Goal: Book appointment/travel/reservation

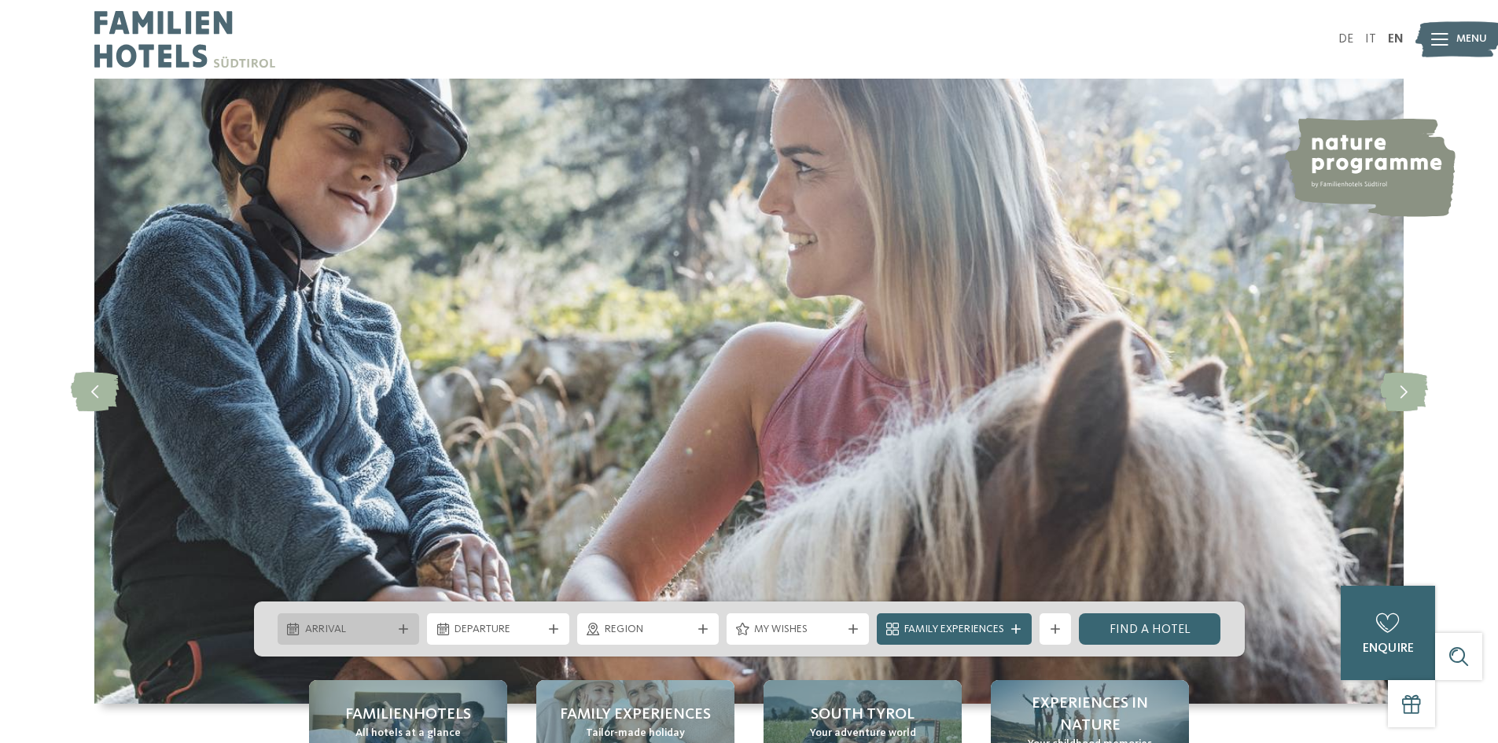
click at [355, 619] on div "Arrival" at bounding box center [349, 628] width 142 height 31
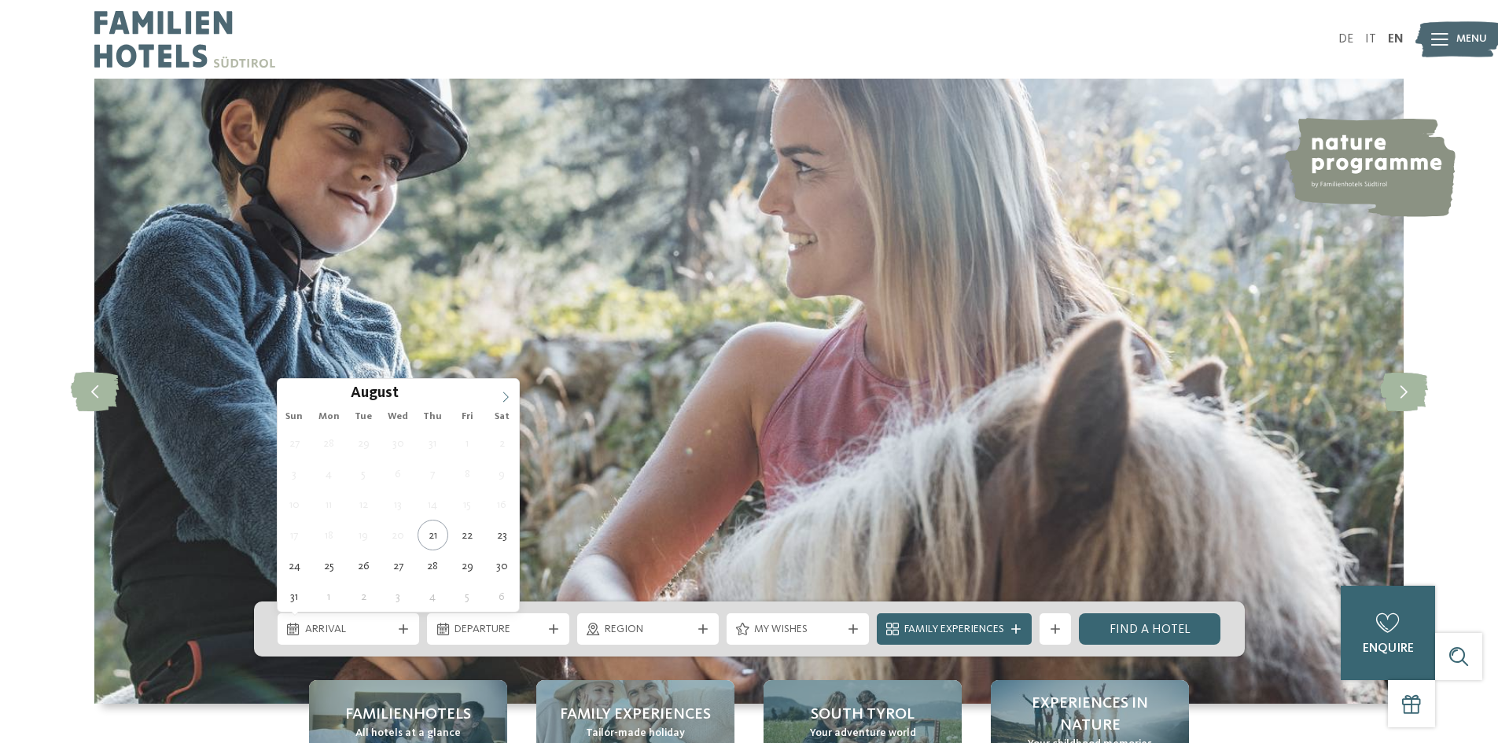
click at [506, 397] on icon at bounding box center [505, 397] width 11 height 11
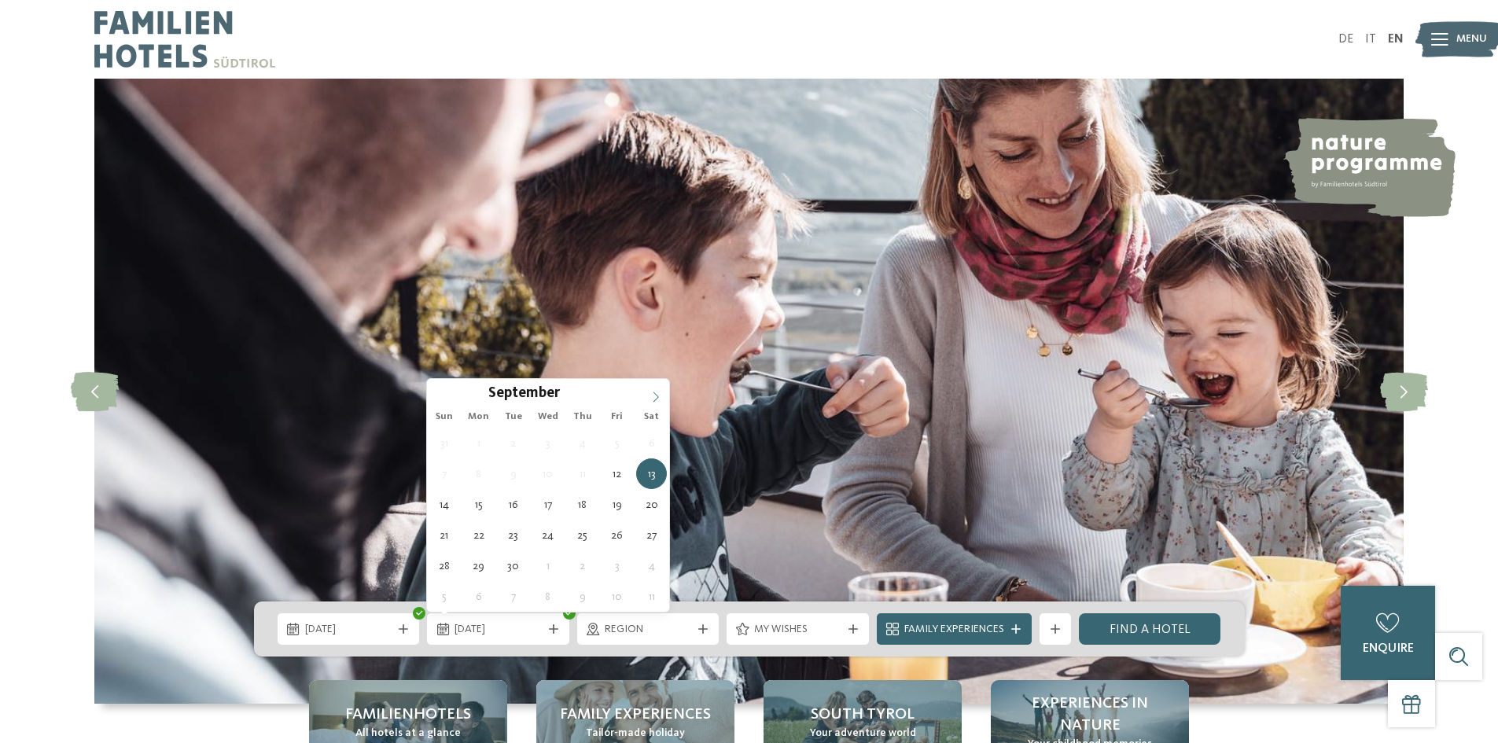
click at [657, 395] on icon at bounding box center [655, 397] width 11 height 11
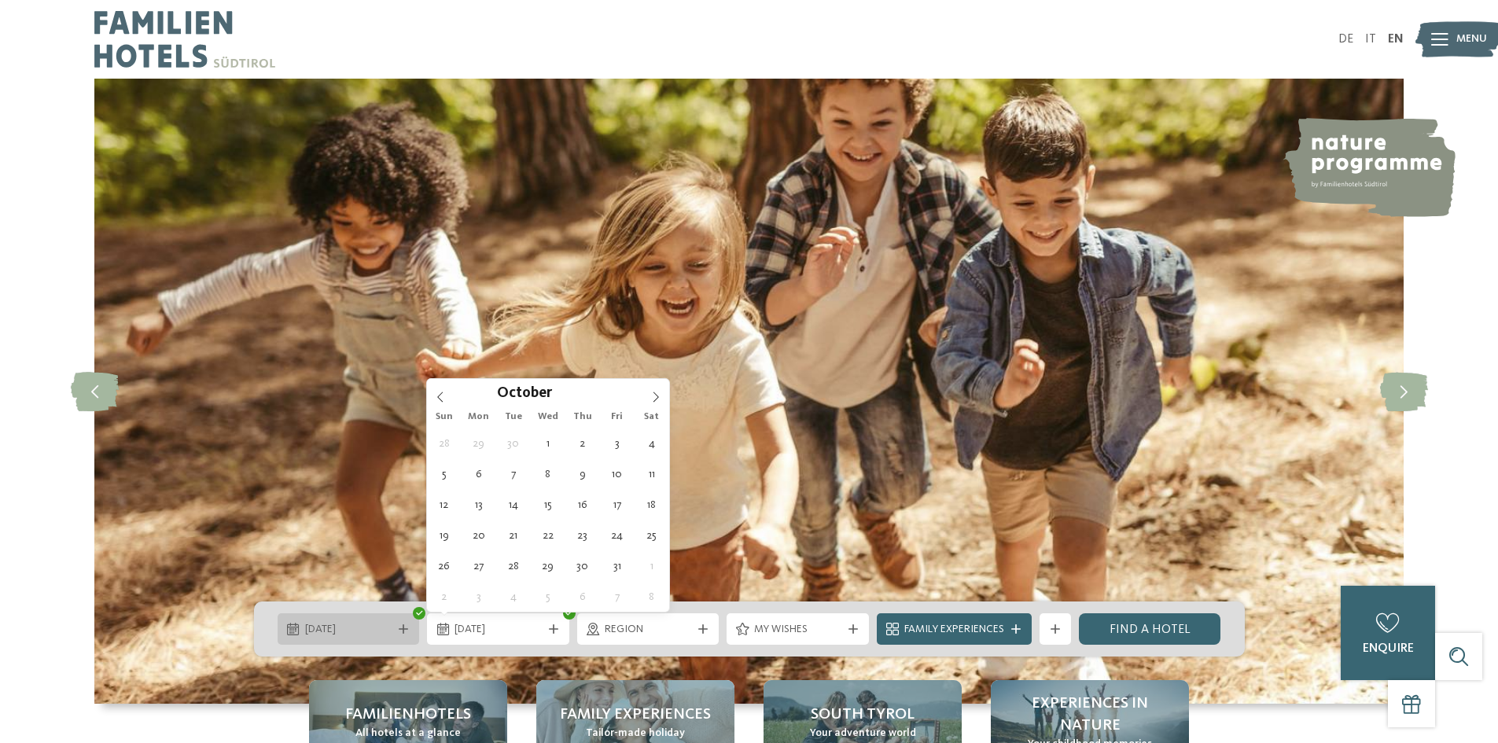
click at [391, 627] on span "12.09.2025" at bounding box center [348, 630] width 87 height 16
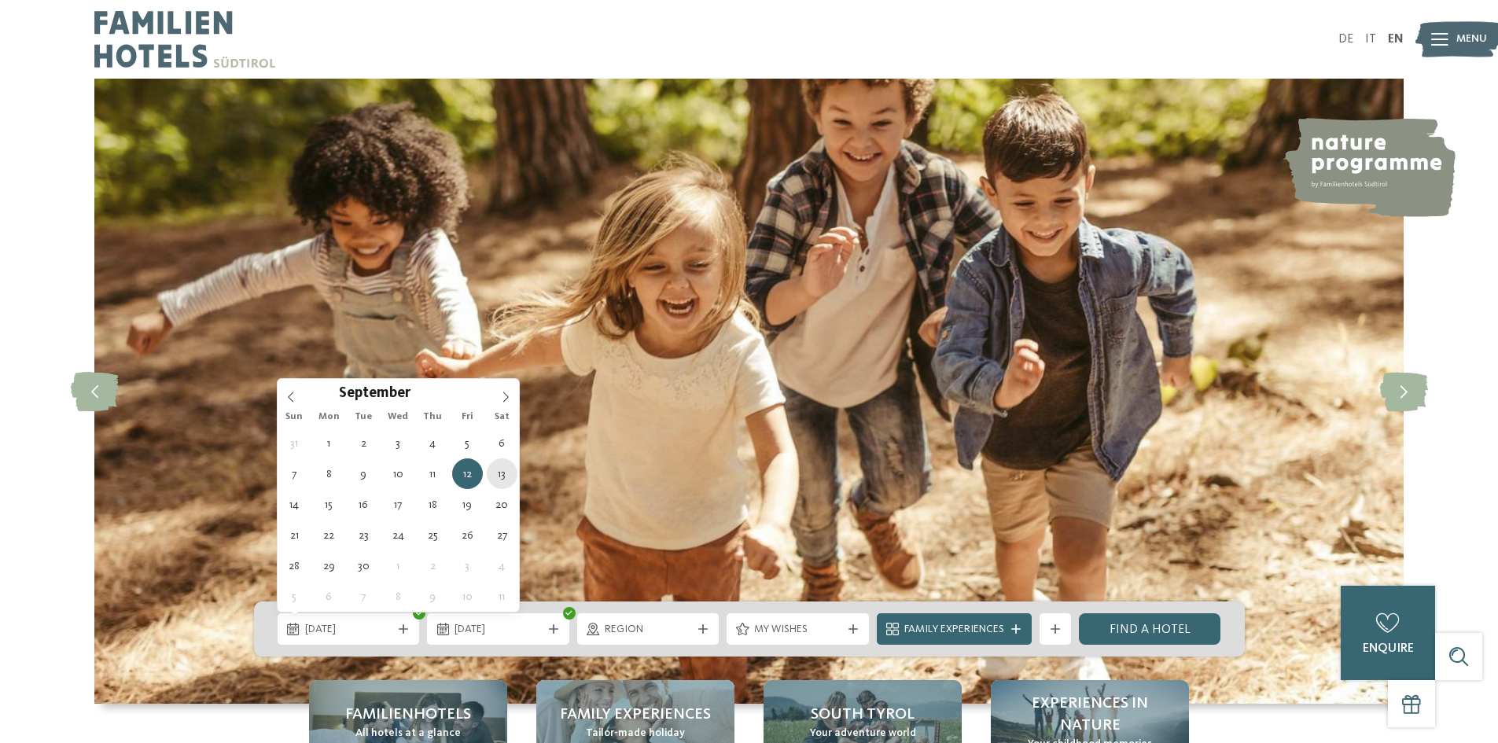
type div "13.09.2025"
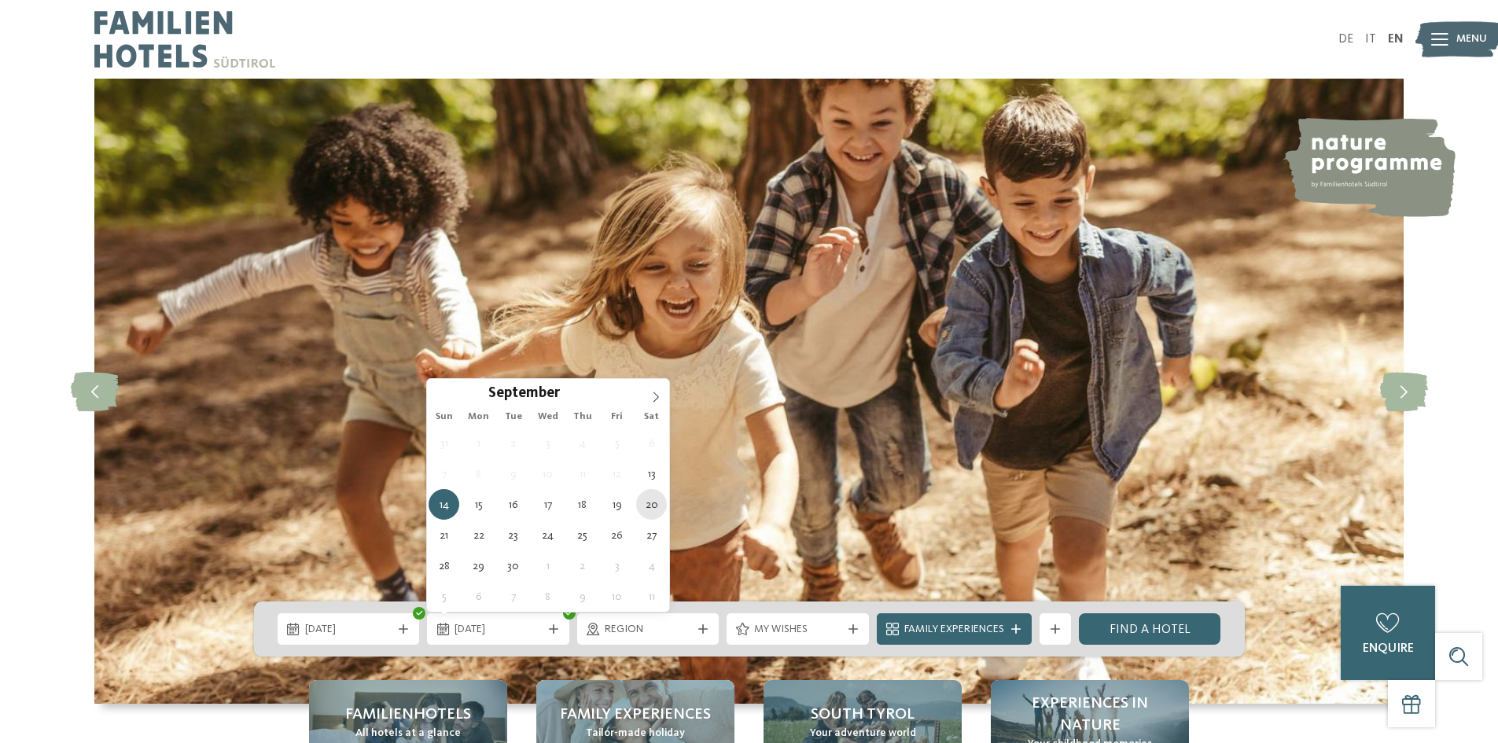
type div "20.09.2025"
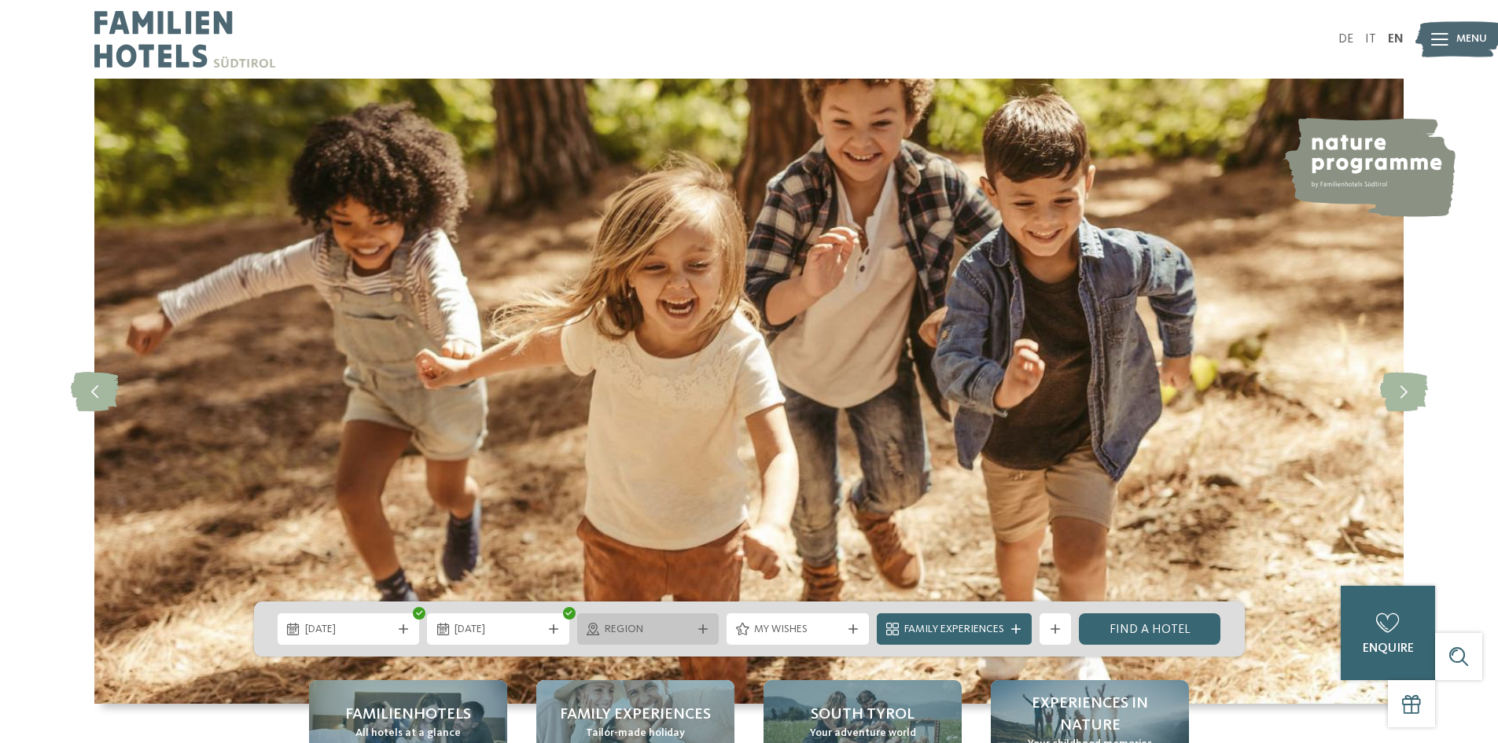
click at [692, 628] on div "Region" at bounding box center [648, 628] width 95 height 17
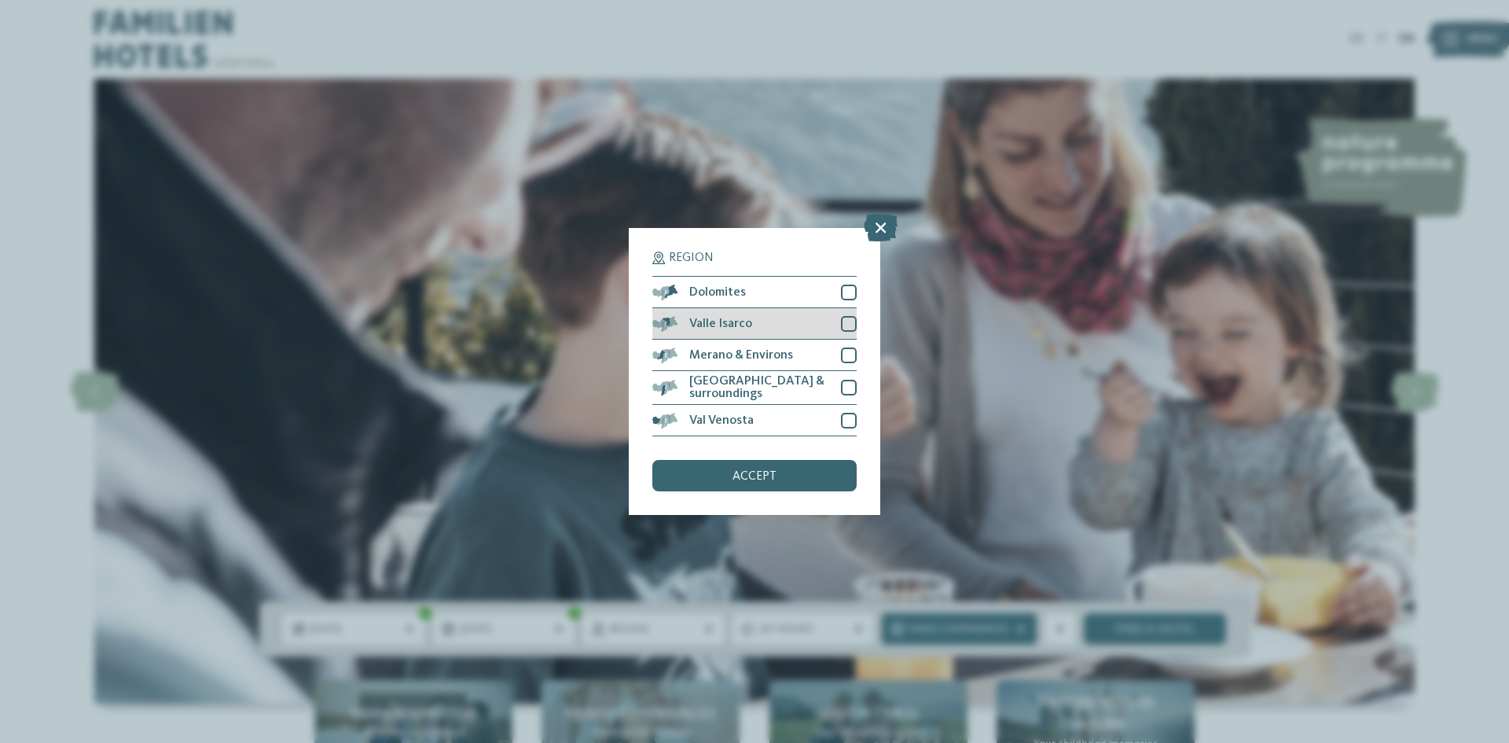
click at [853, 324] on div at bounding box center [849, 324] width 16 height 16
click at [849, 353] on div at bounding box center [849, 355] width 16 height 16
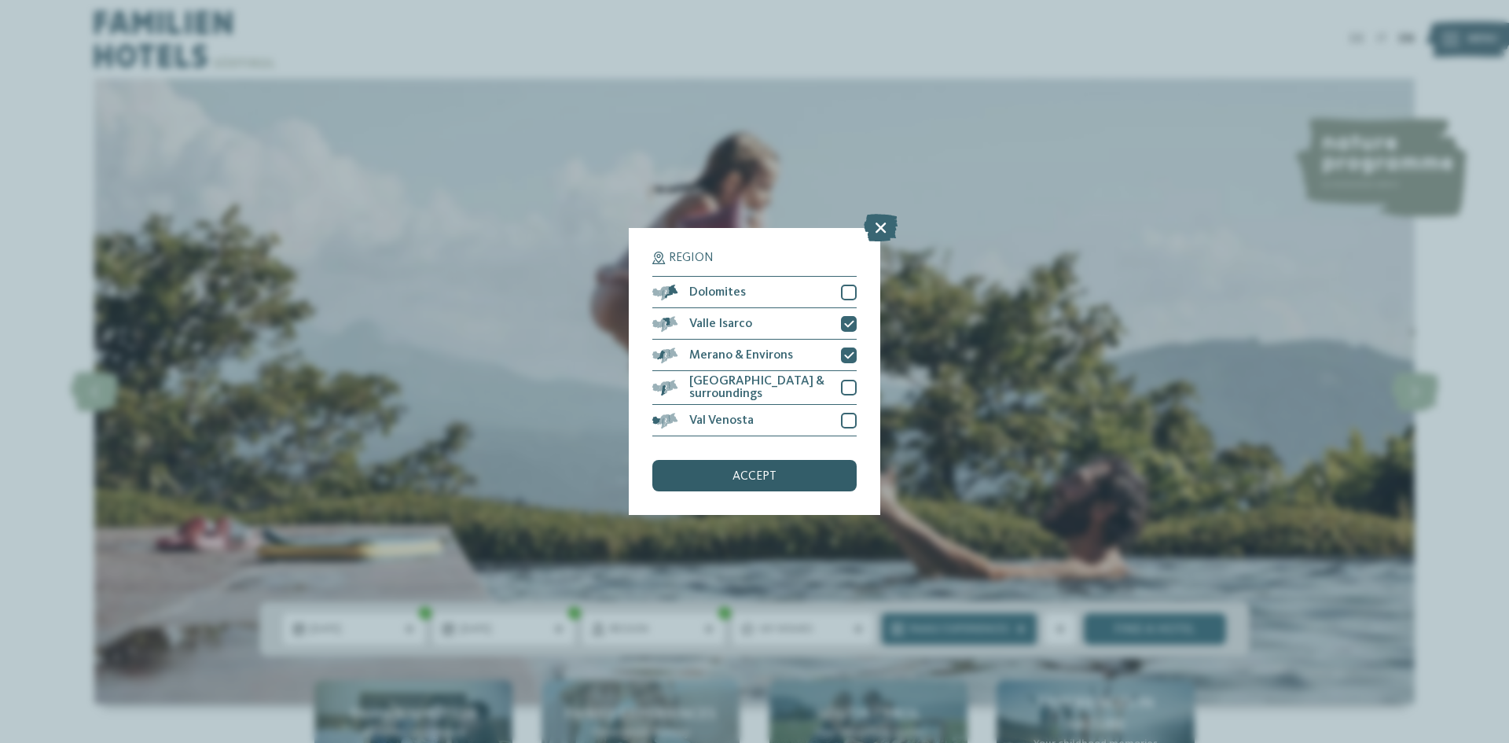
click at [742, 474] on span "accept" at bounding box center [755, 476] width 44 height 13
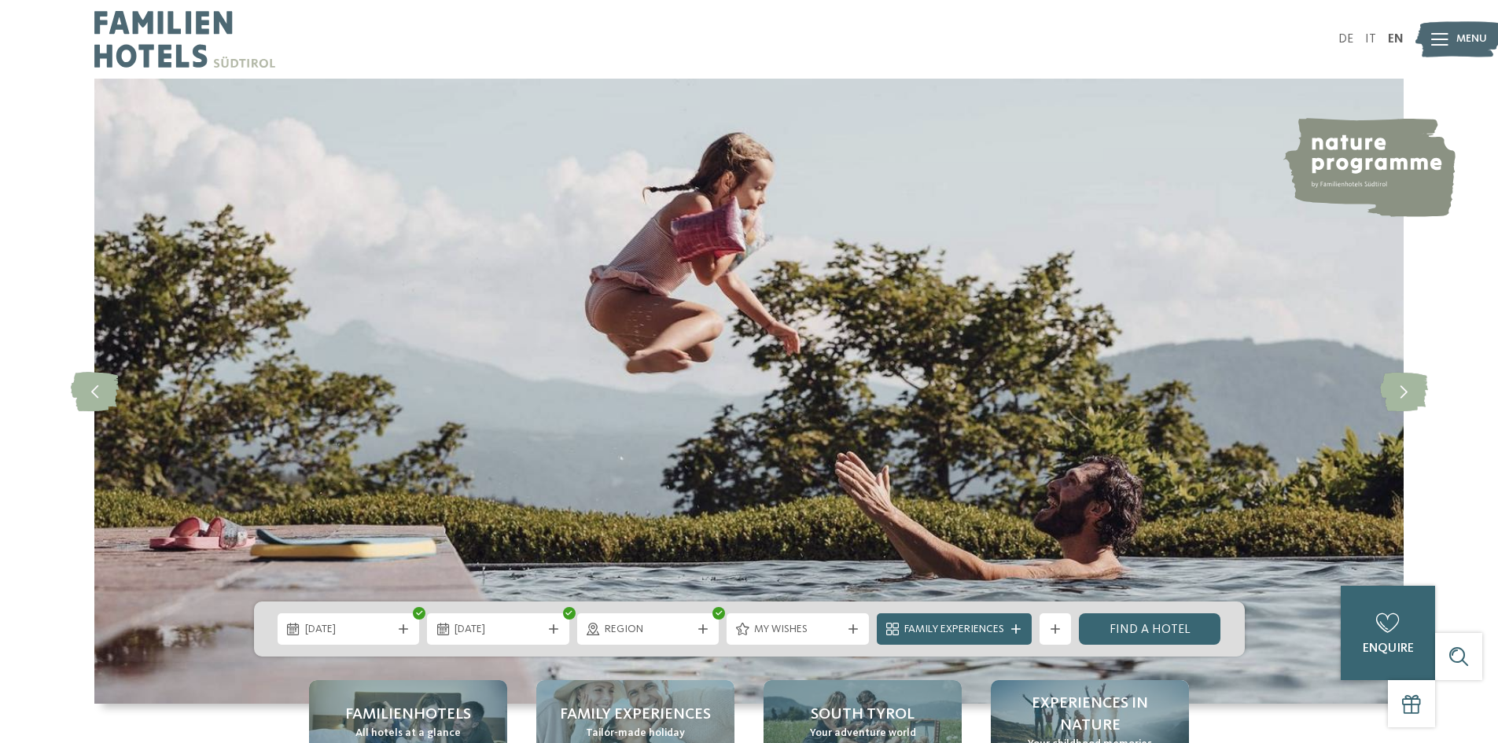
click at [1350, 31] on div "DE IT EN Menu" at bounding box center [1076, 39] width 655 height 79
click at [1341, 38] on link "DE" at bounding box center [1345, 39] width 15 height 13
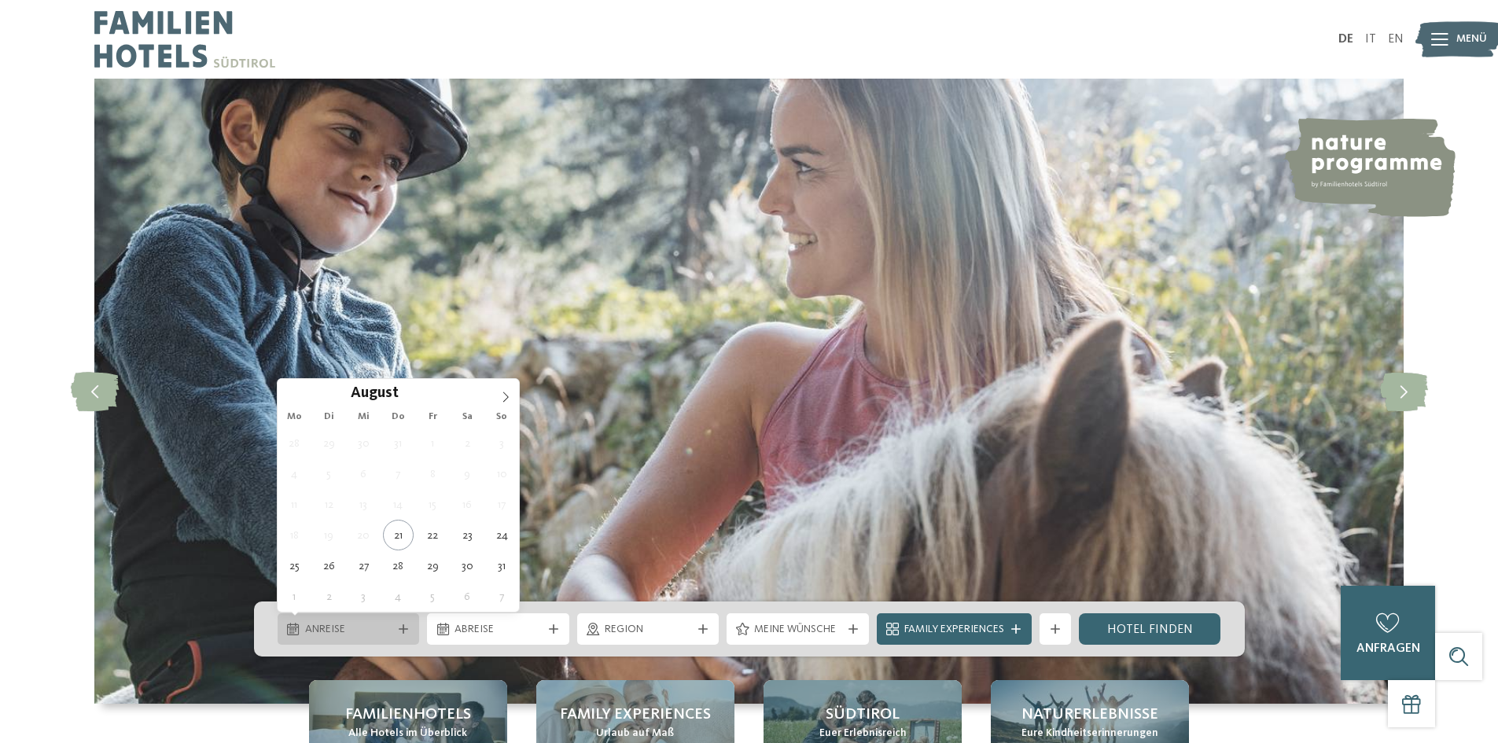
click at [395, 637] on div "Anreise" at bounding box center [348, 628] width 95 height 17
click at [507, 397] on icon at bounding box center [505, 397] width 11 height 11
type div "13.09.2025"
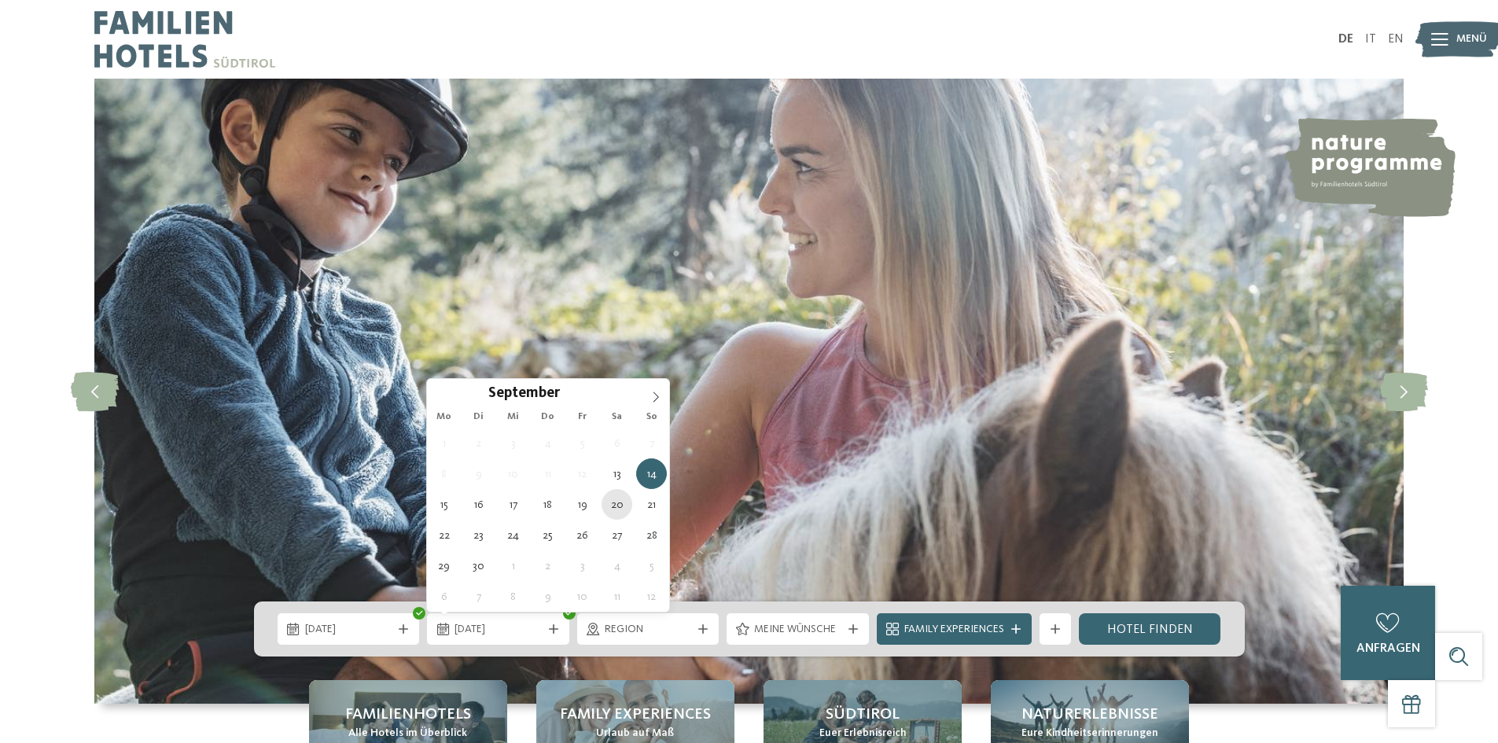
type div "20.09.2025"
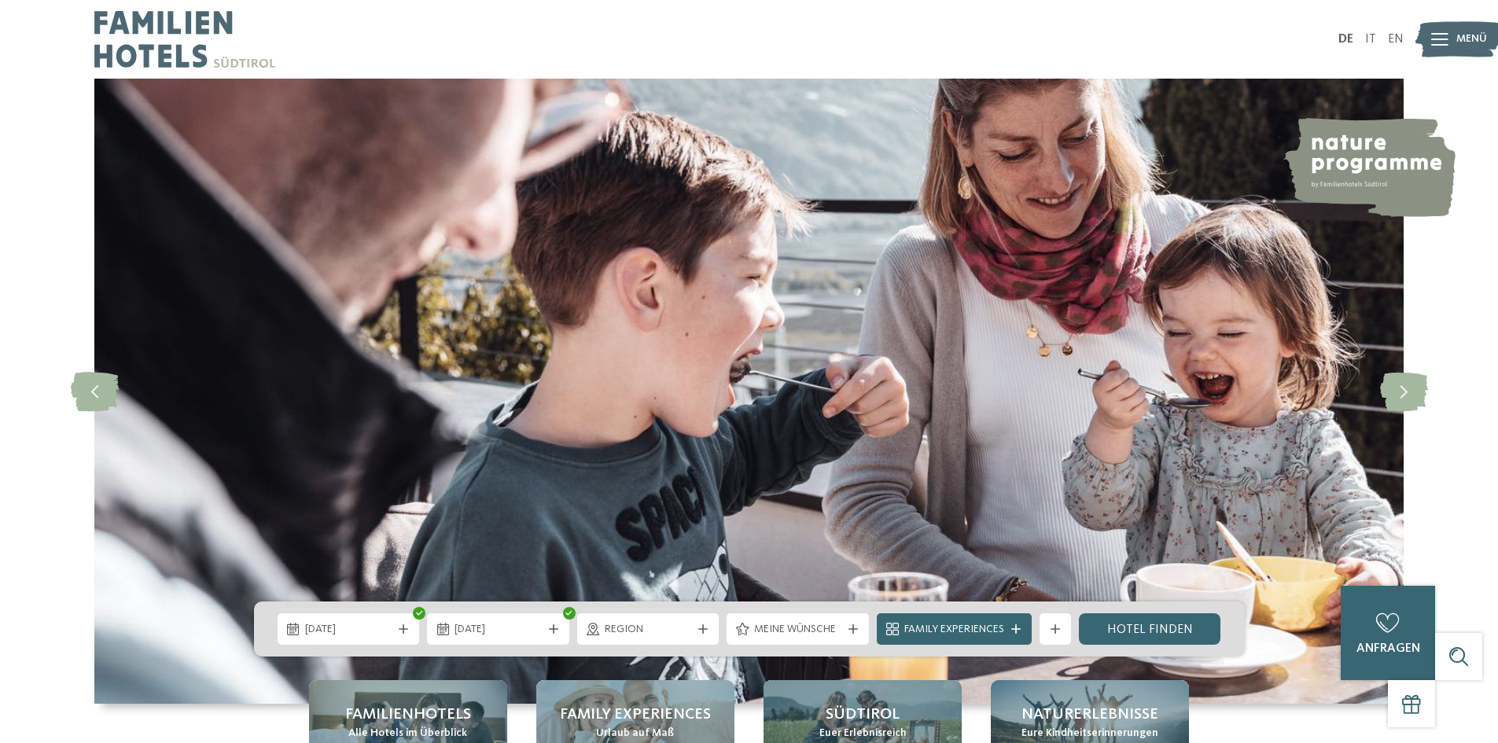
click at [694, 629] on div "Region" at bounding box center [648, 628] width 142 height 31
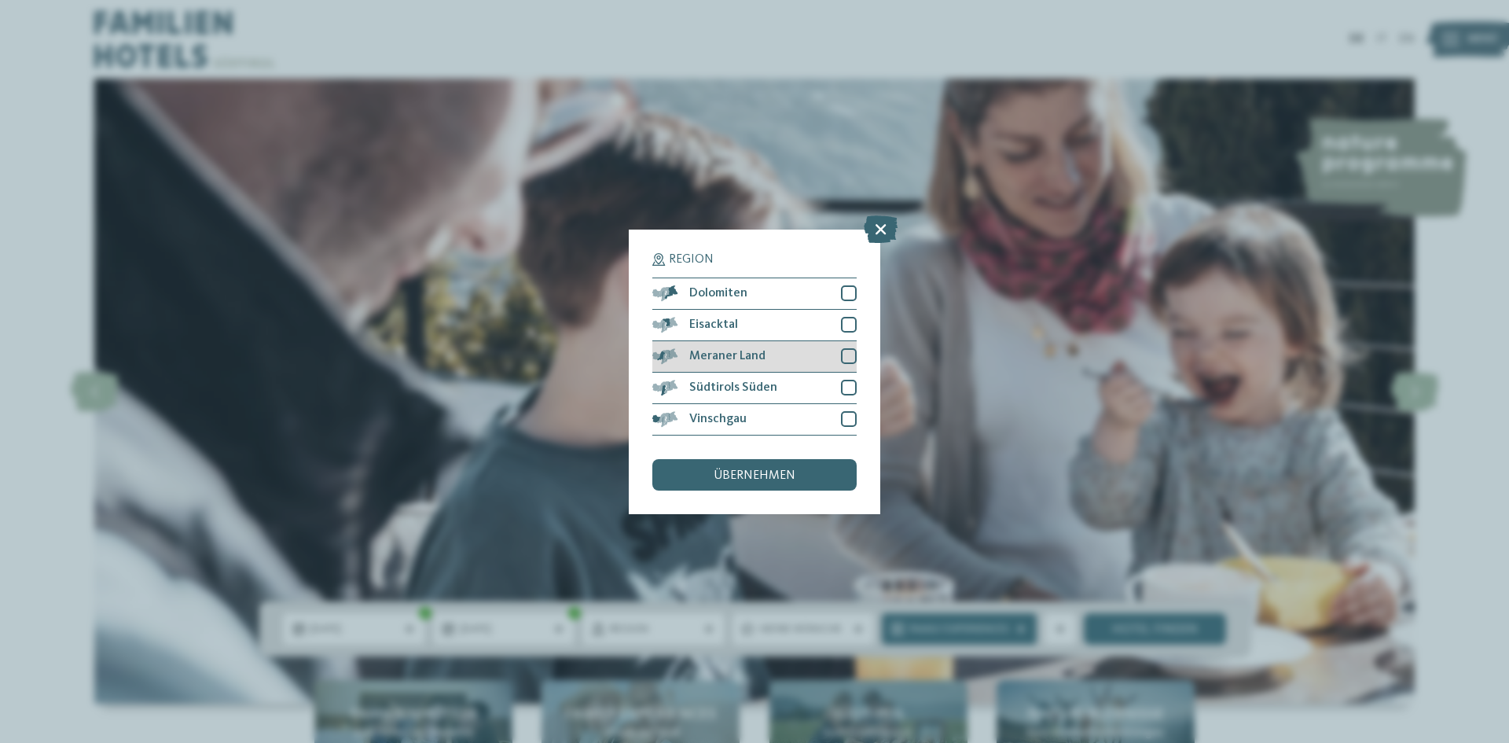
click at [847, 356] on div at bounding box center [849, 356] width 16 height 16
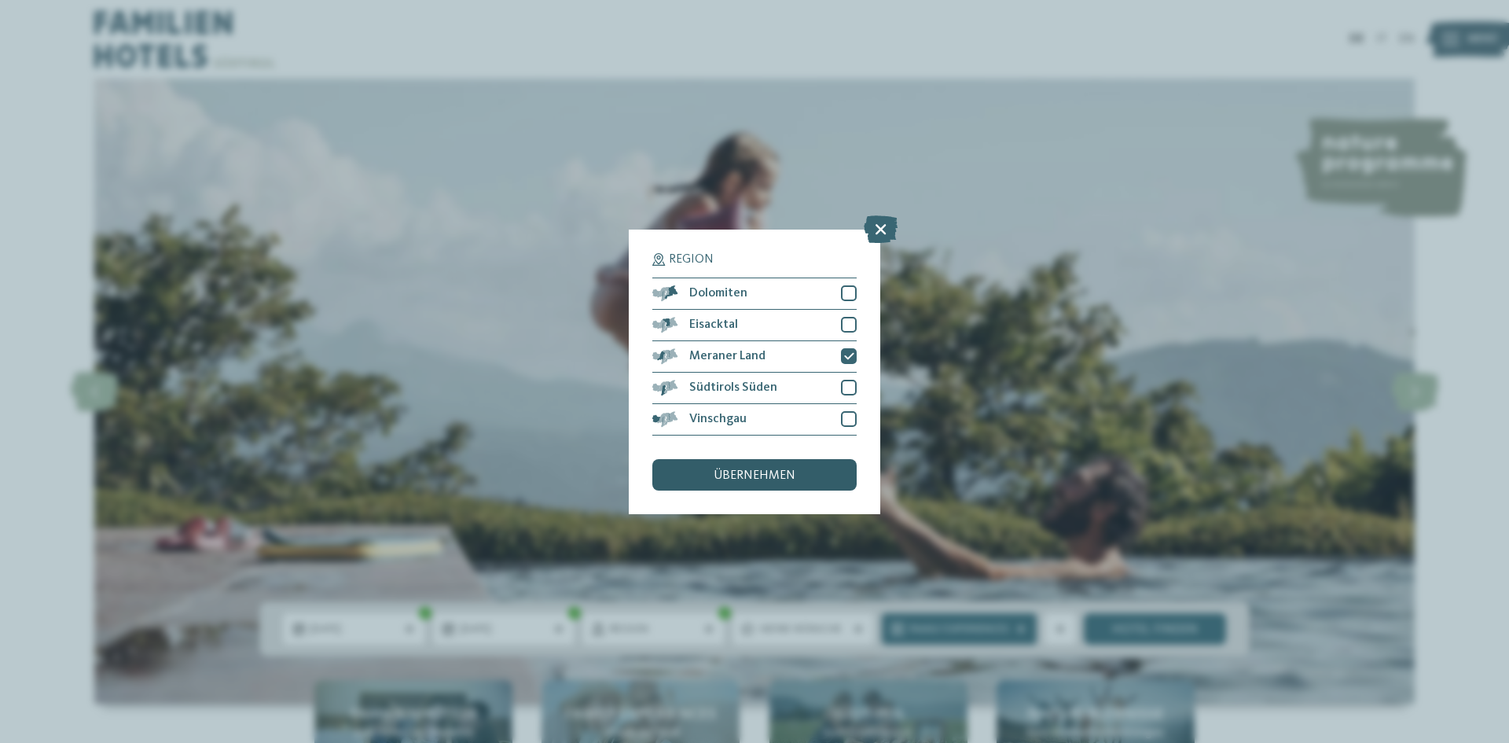
click at [782, 476] on span "übernehmen" at bounding box center [755, 475] width 82 height 13
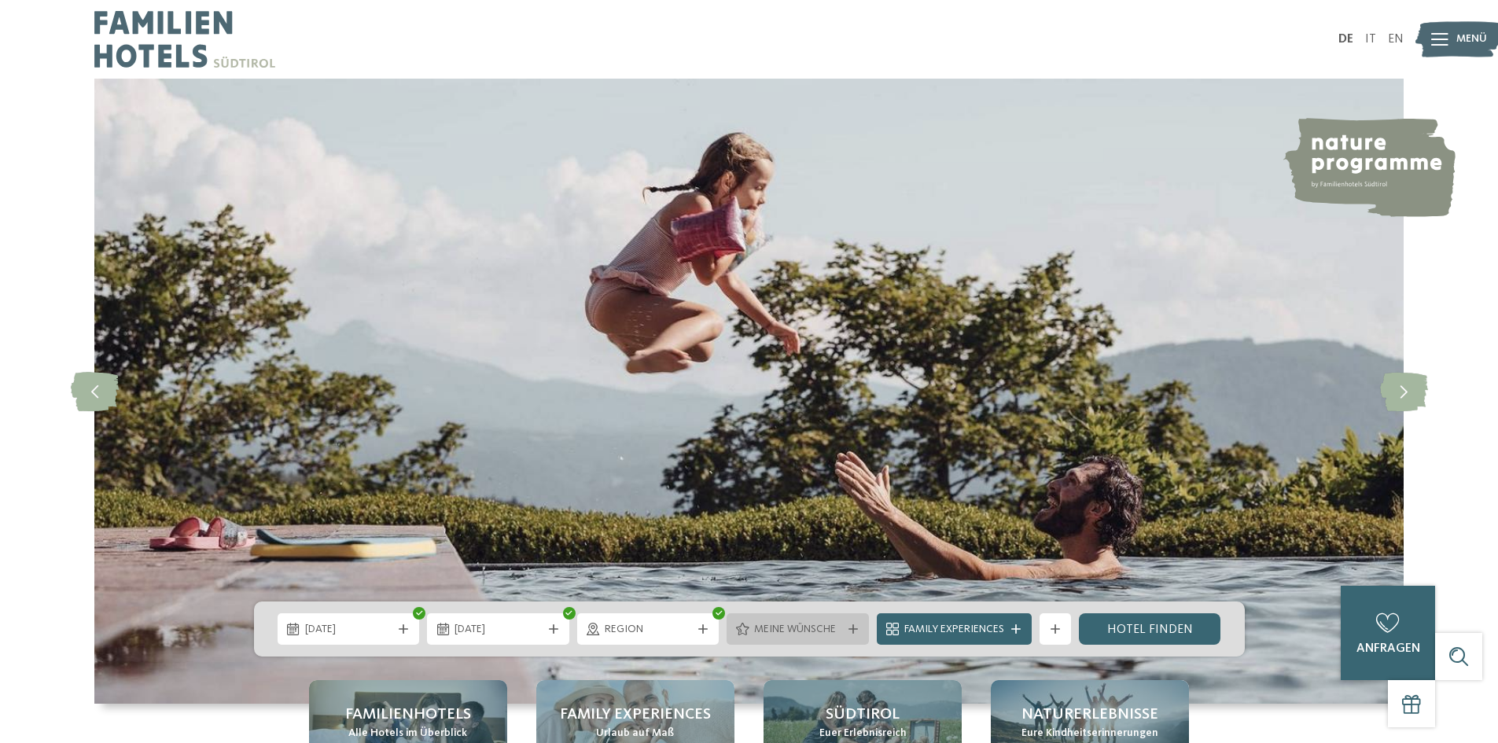
click at [854, 629] on icon at bounding box center [852, 628] width 9 height 9
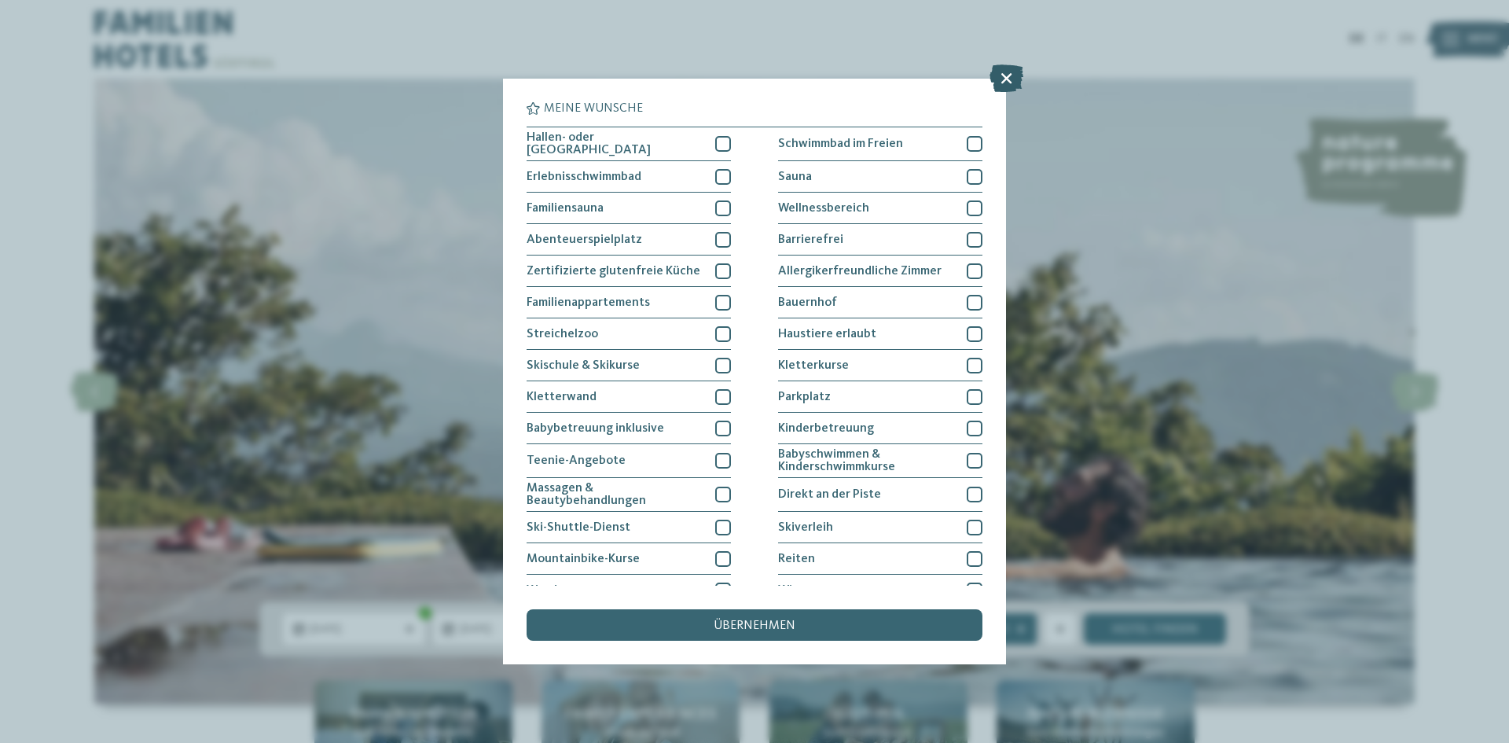
click at [1007, 83] on icon at bounding box center [1007, 78] width 34 height 28
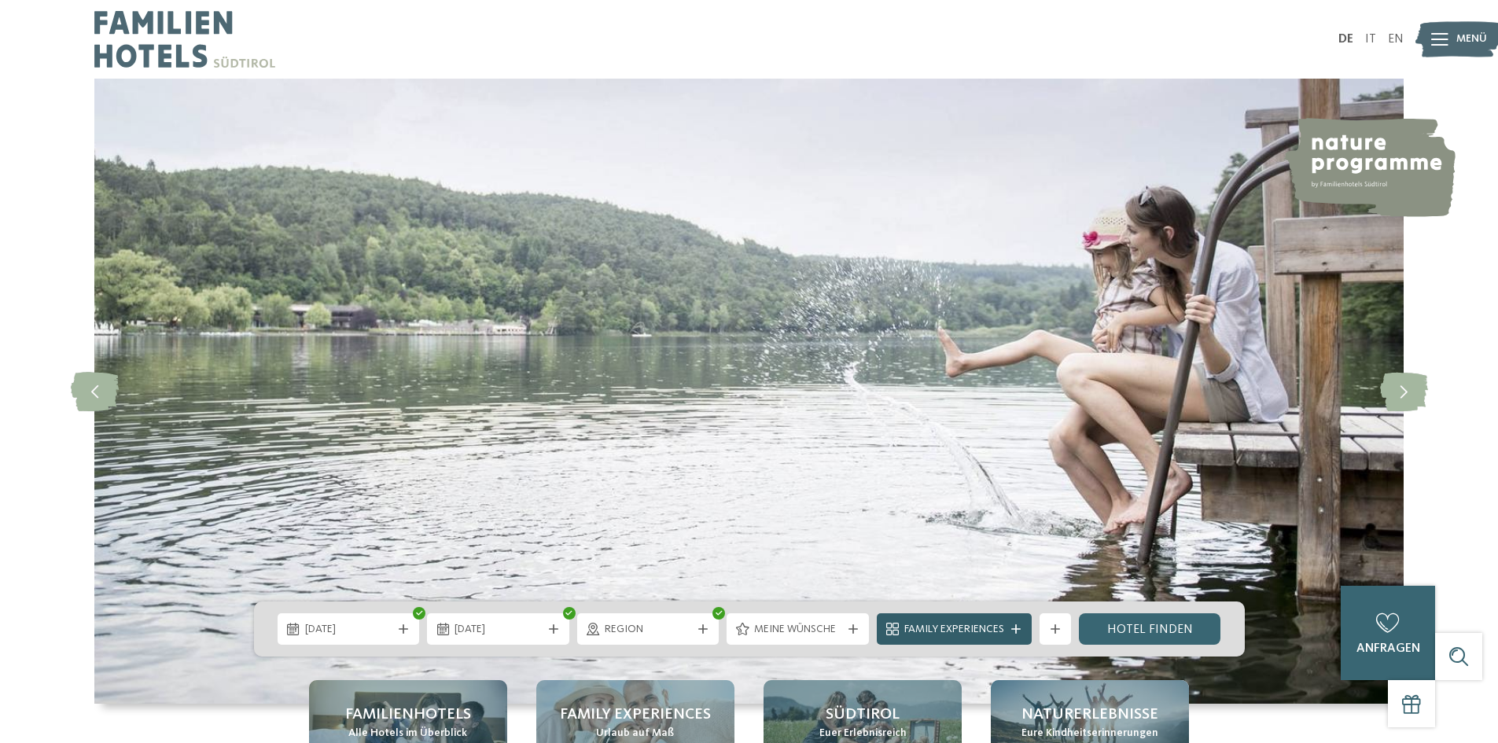
click at [1017, 627] on icon at bounding box center [1015, 628] width 9 height 9
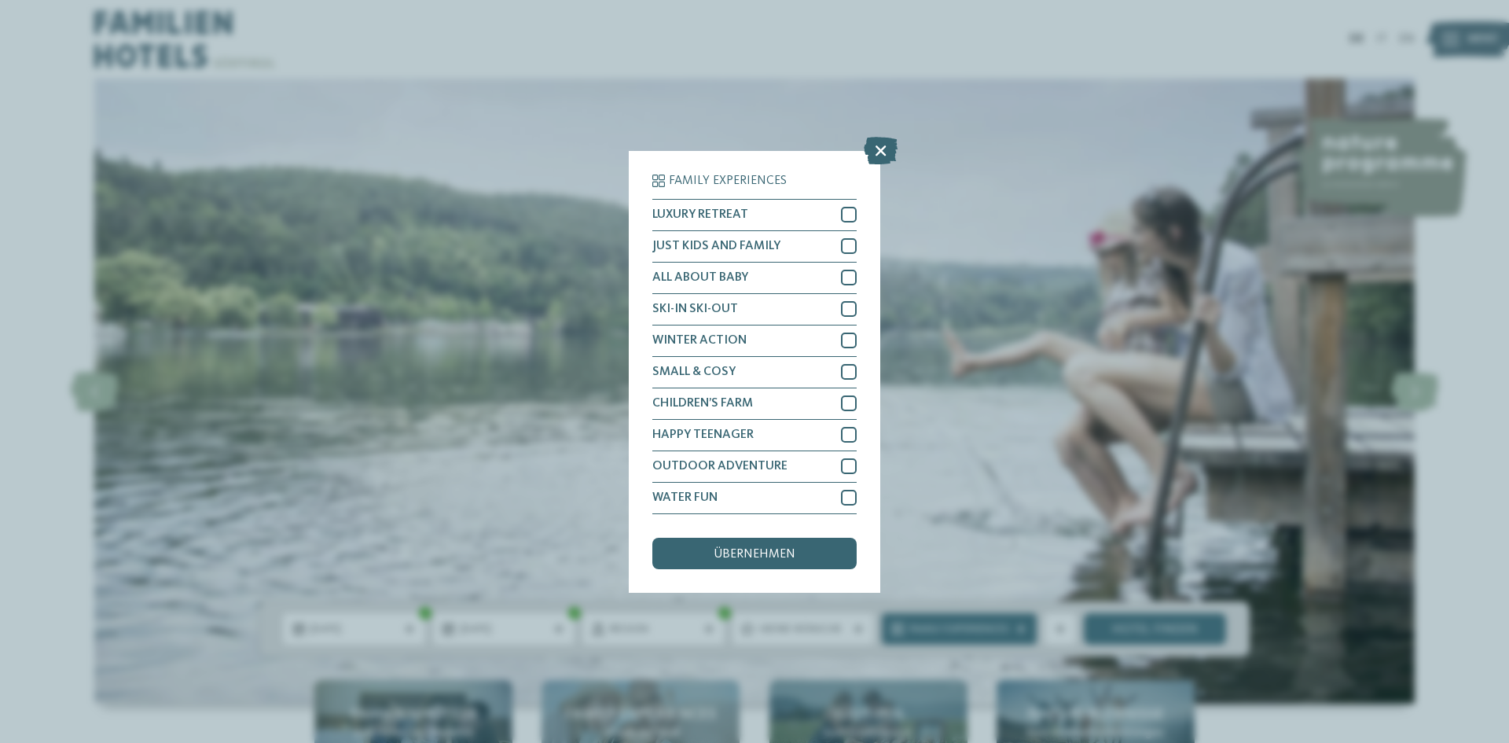
click at [884, 134] on div "Family Experiences LUXURY RETREAT JUST KIDS AND FAMILY" at bounding box center [754, 371] width 1509 height 743
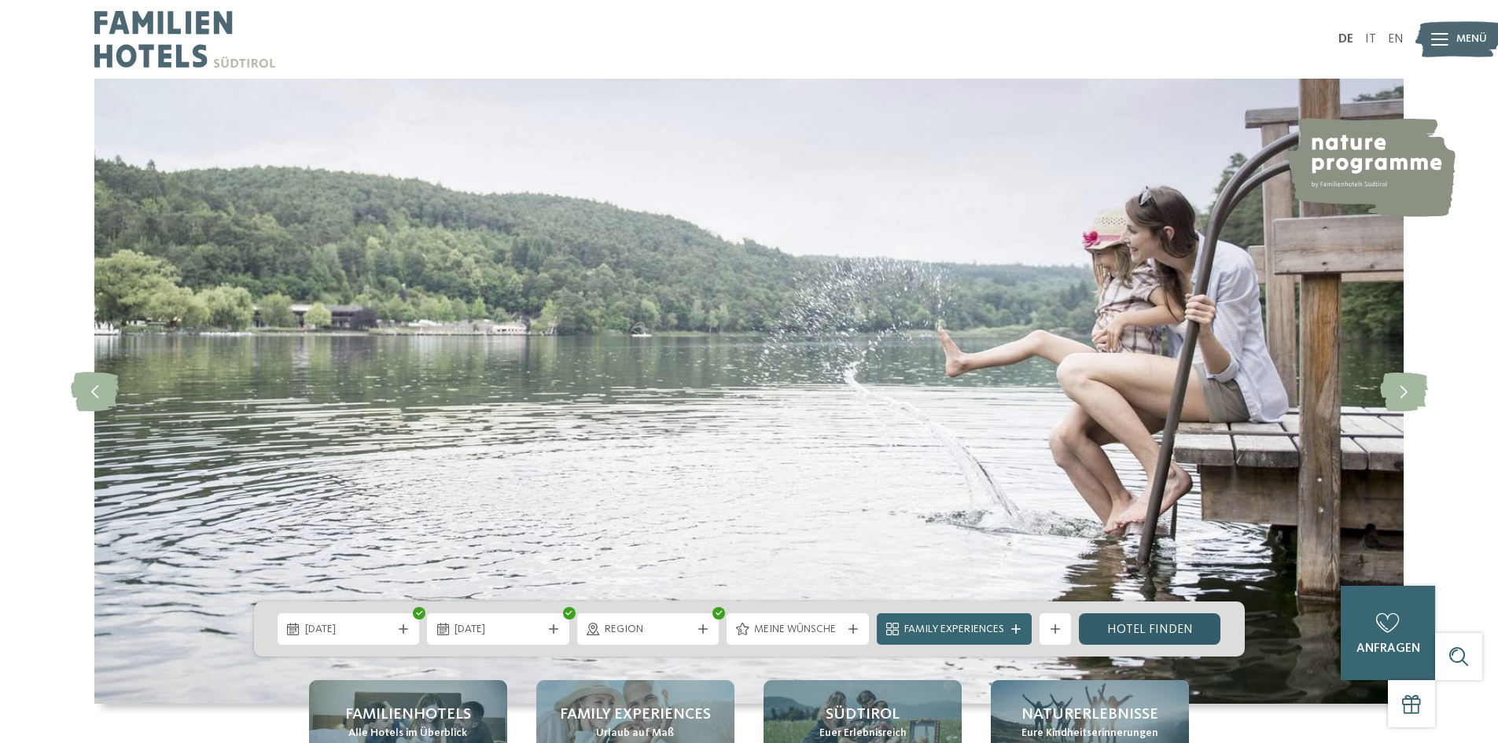
click at [1149, 633] on link "Hotel finden" at bounding box center [1150, 628] width 142 height 31
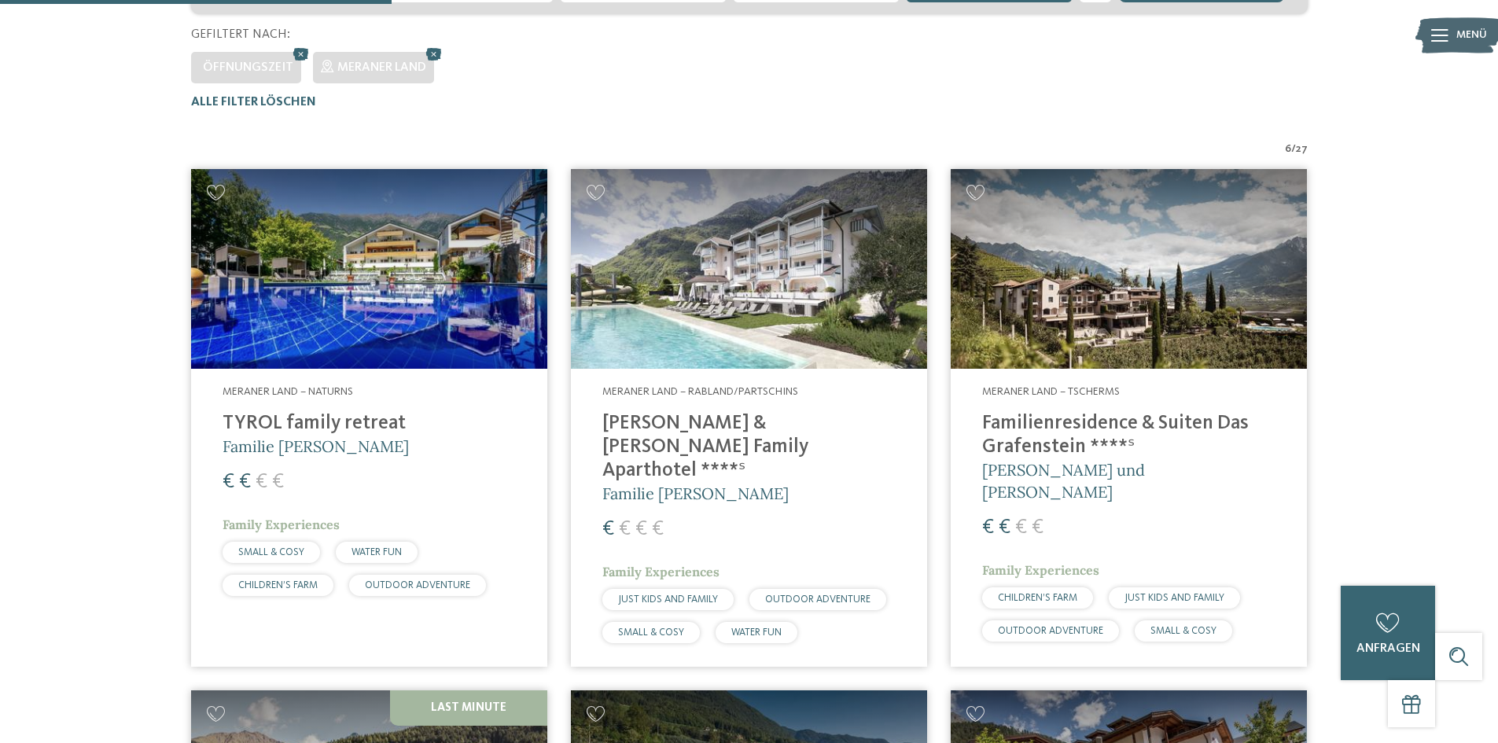
scroll to position [437, 0]
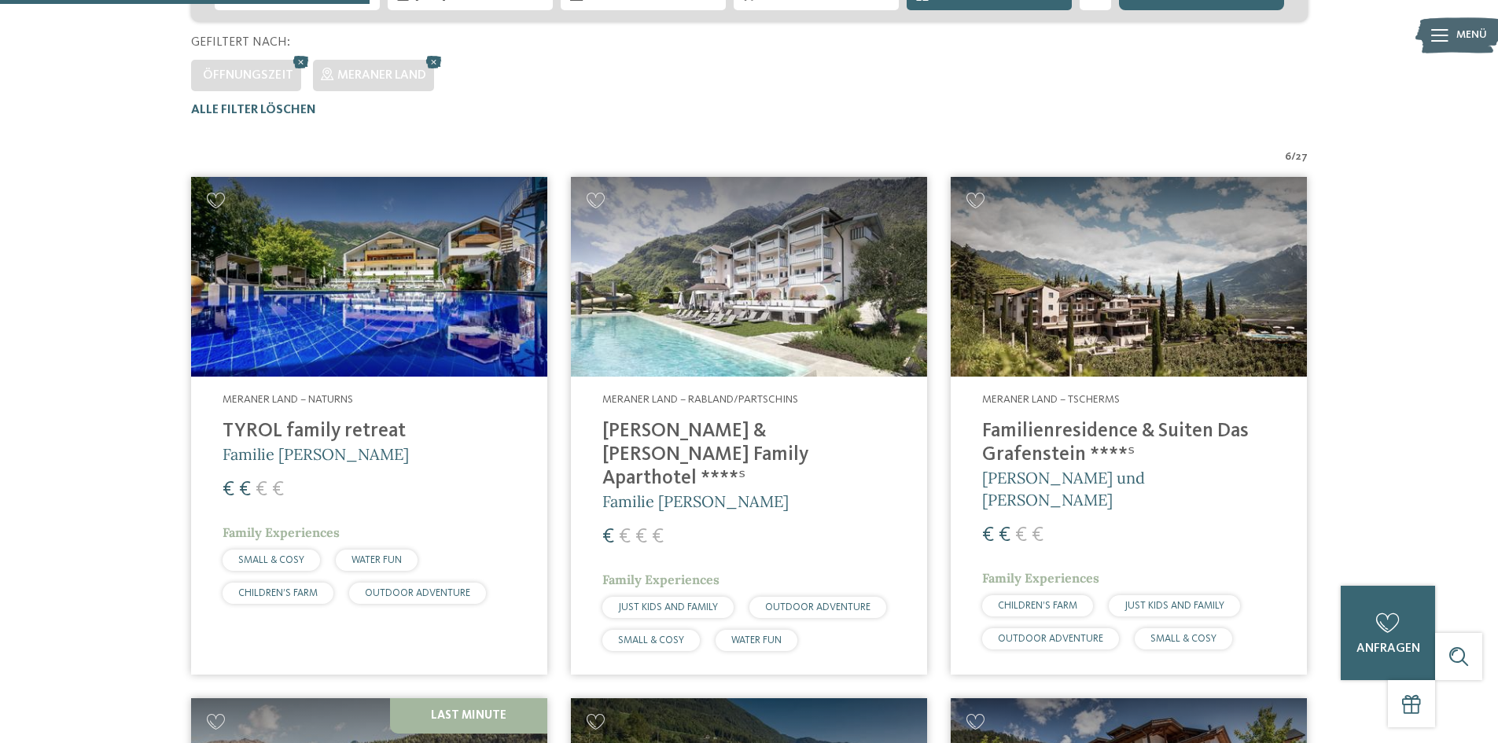
click at [752, 303] on img at bounding box center [749, 277] width 356 height 200
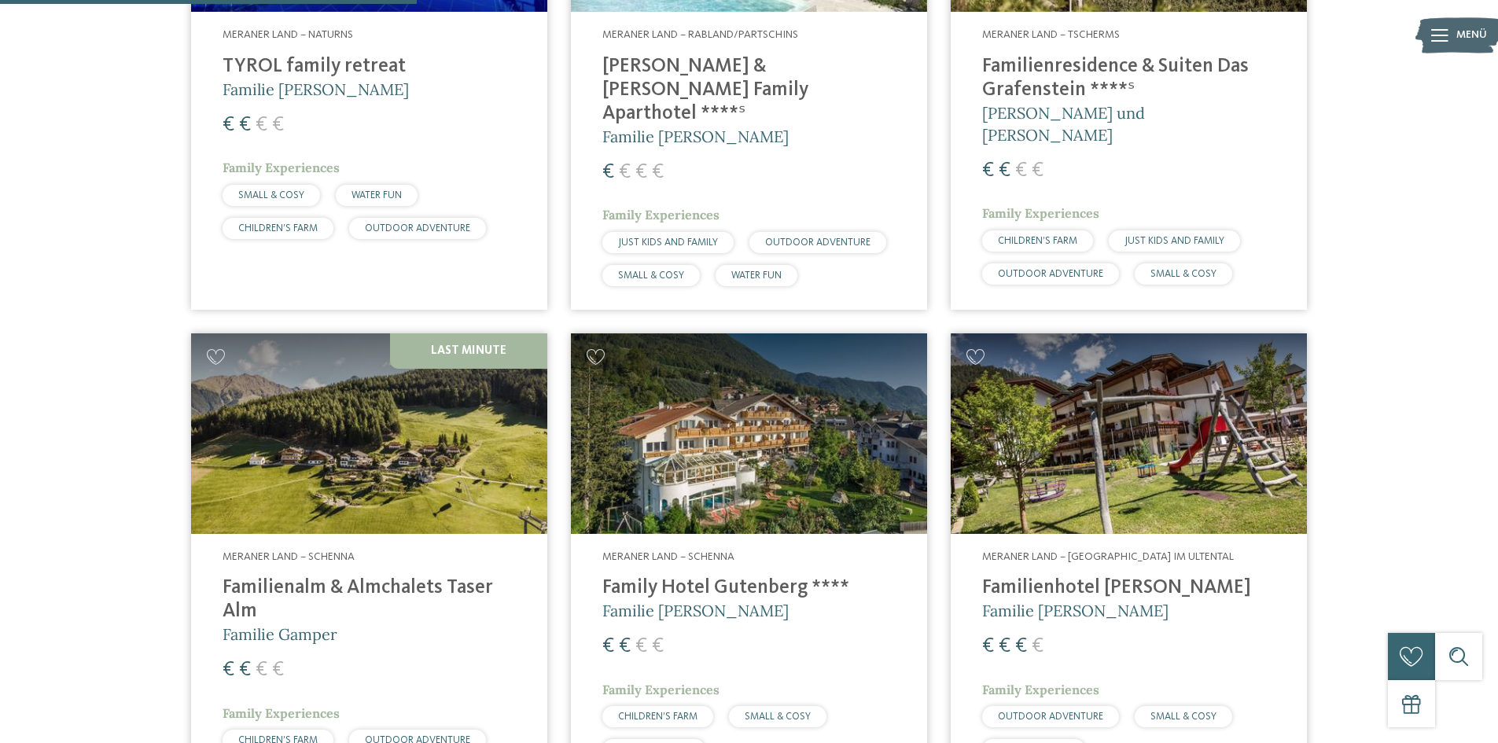
scroll to position [909, 0]
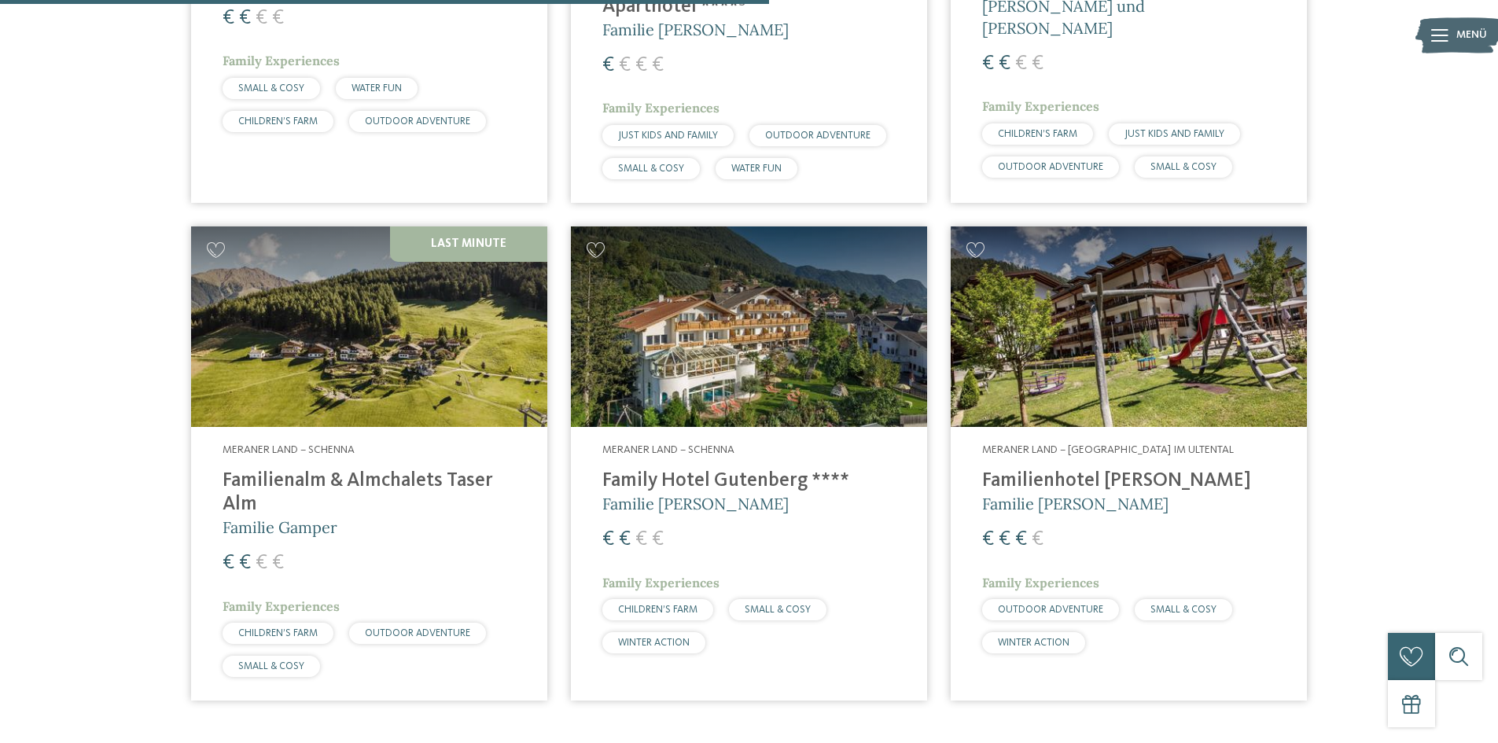
click at [700, 314] on img at bounding box center [749, 326] width 356 height 200
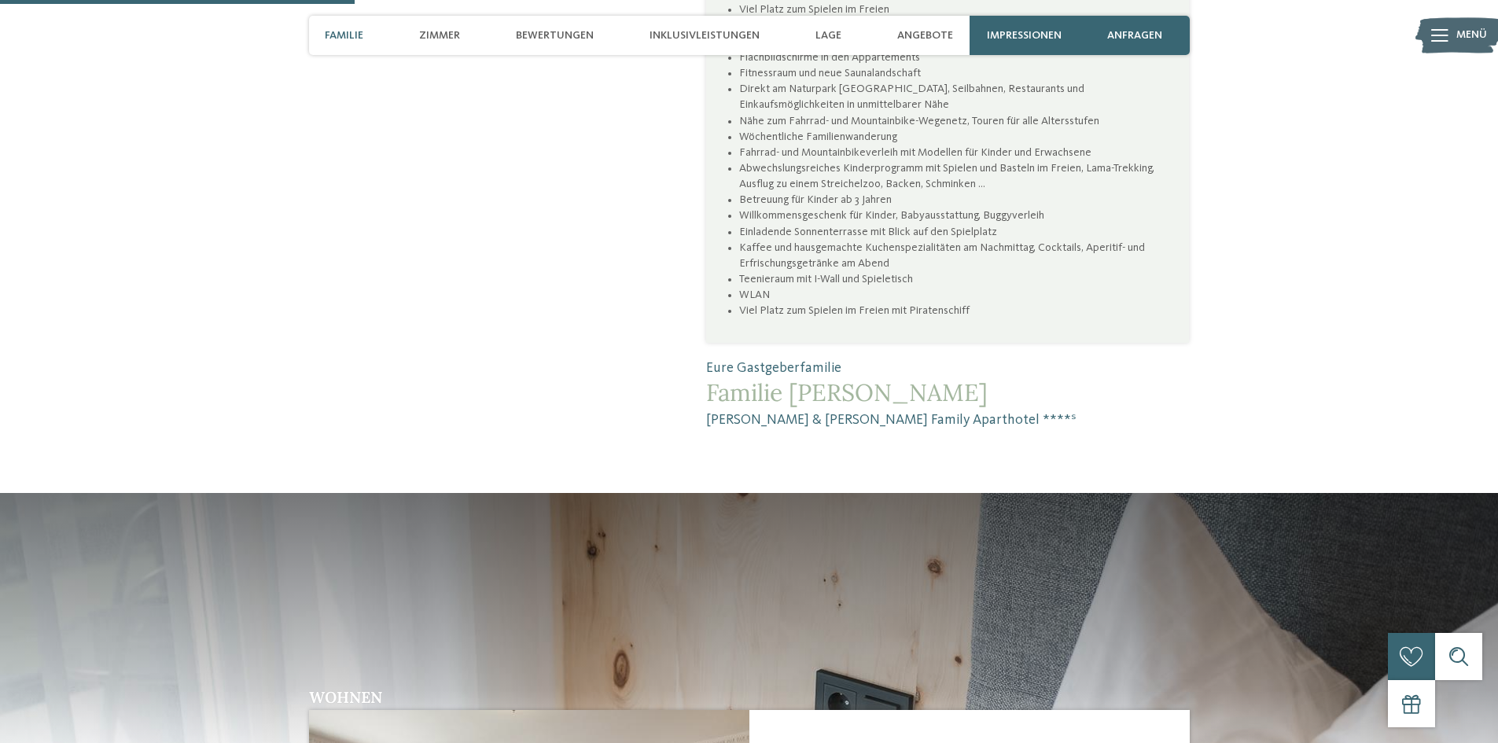
scroll to position [1730, 0]
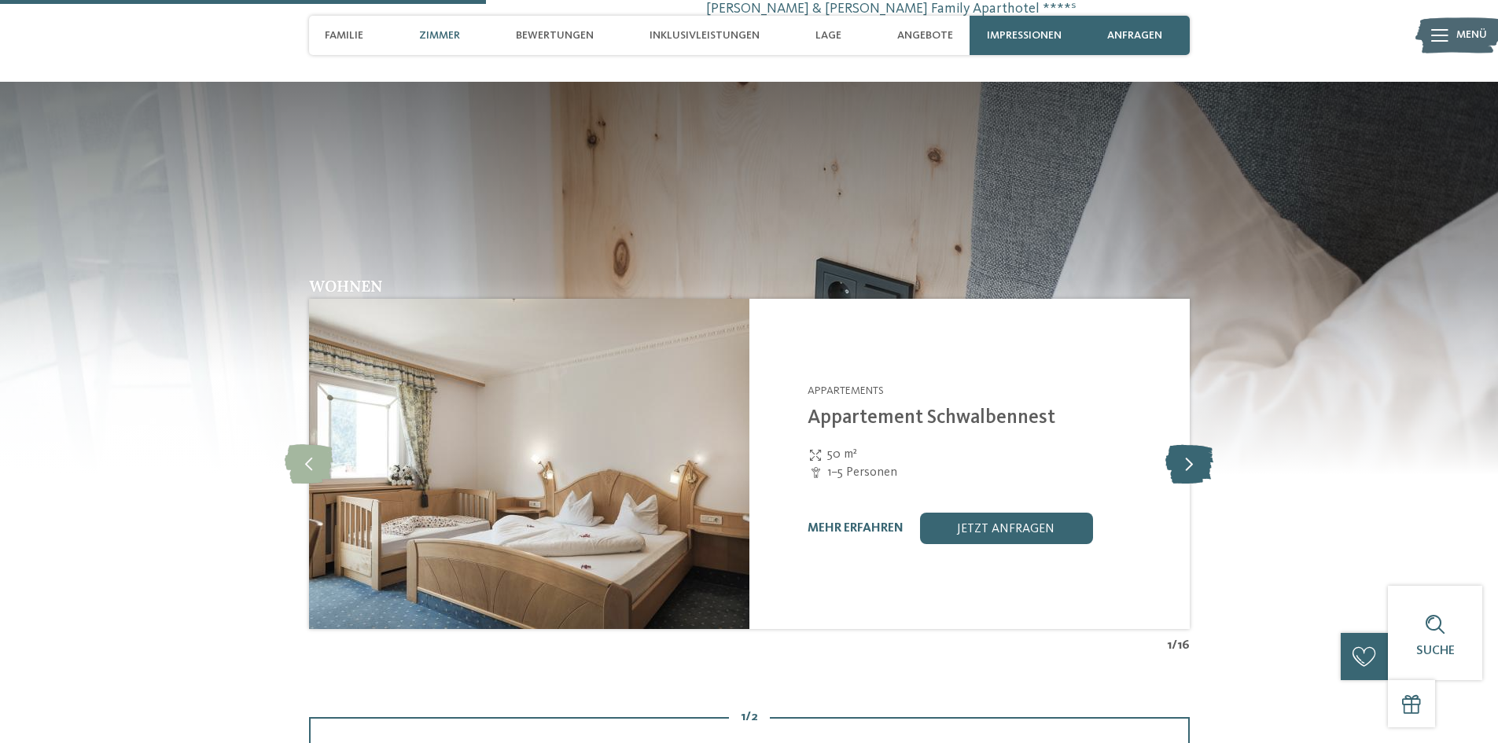
click at [1195, 444] on icon at bounding box center [1189, 463] width 48 height 39
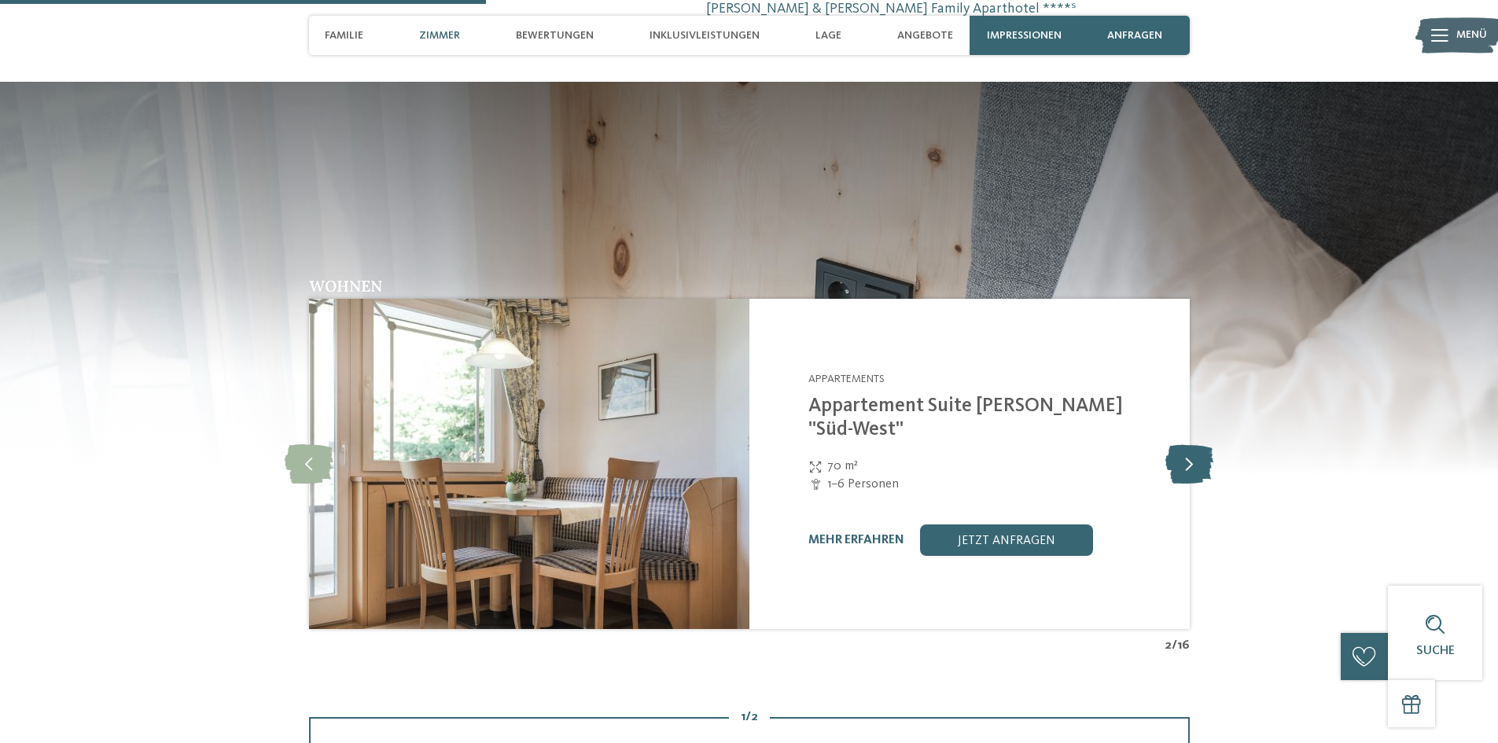
click at [1195, 444] on icon at bounding box center [1189, 463] width 48 height 39
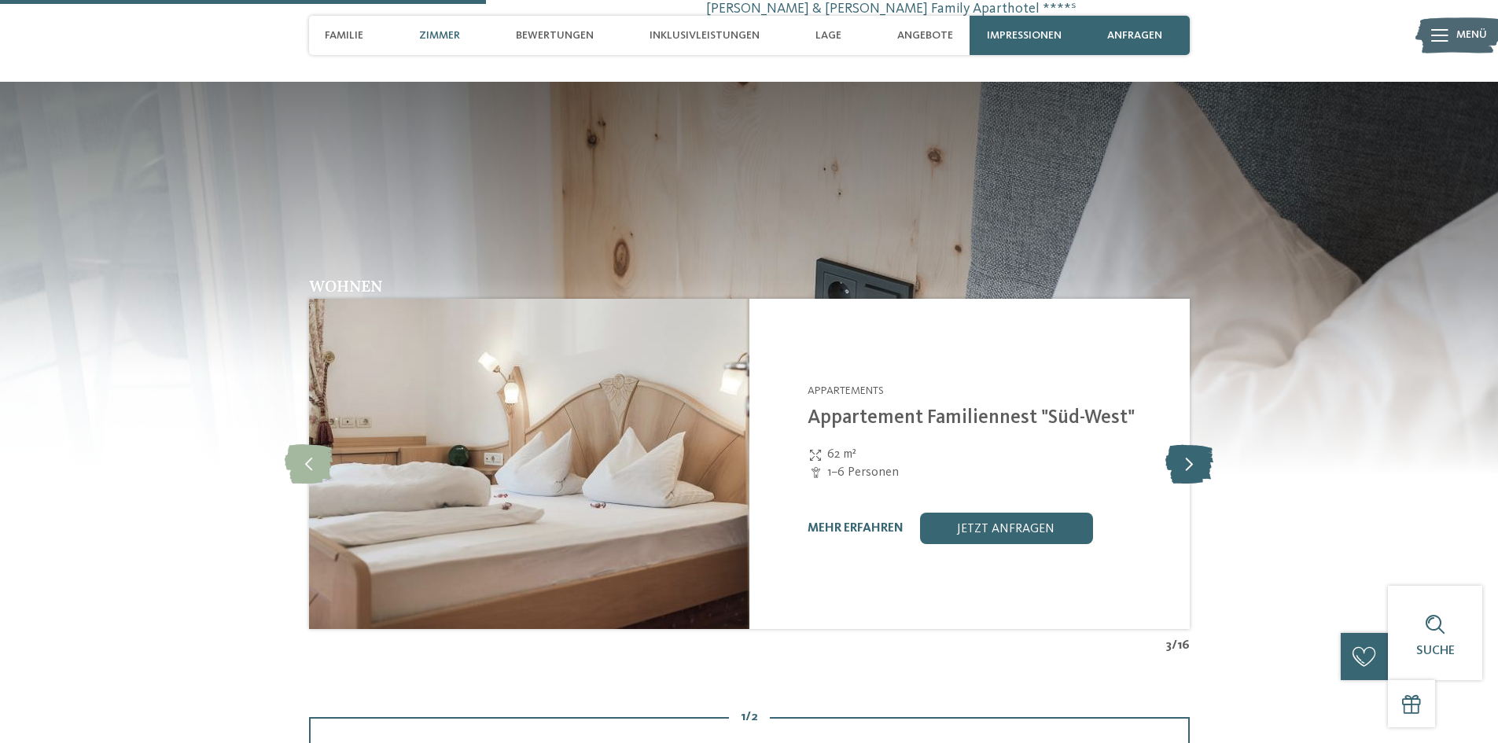
click at [1195, 444] on icon at bounding box center [1189, 463] width 48 height 39
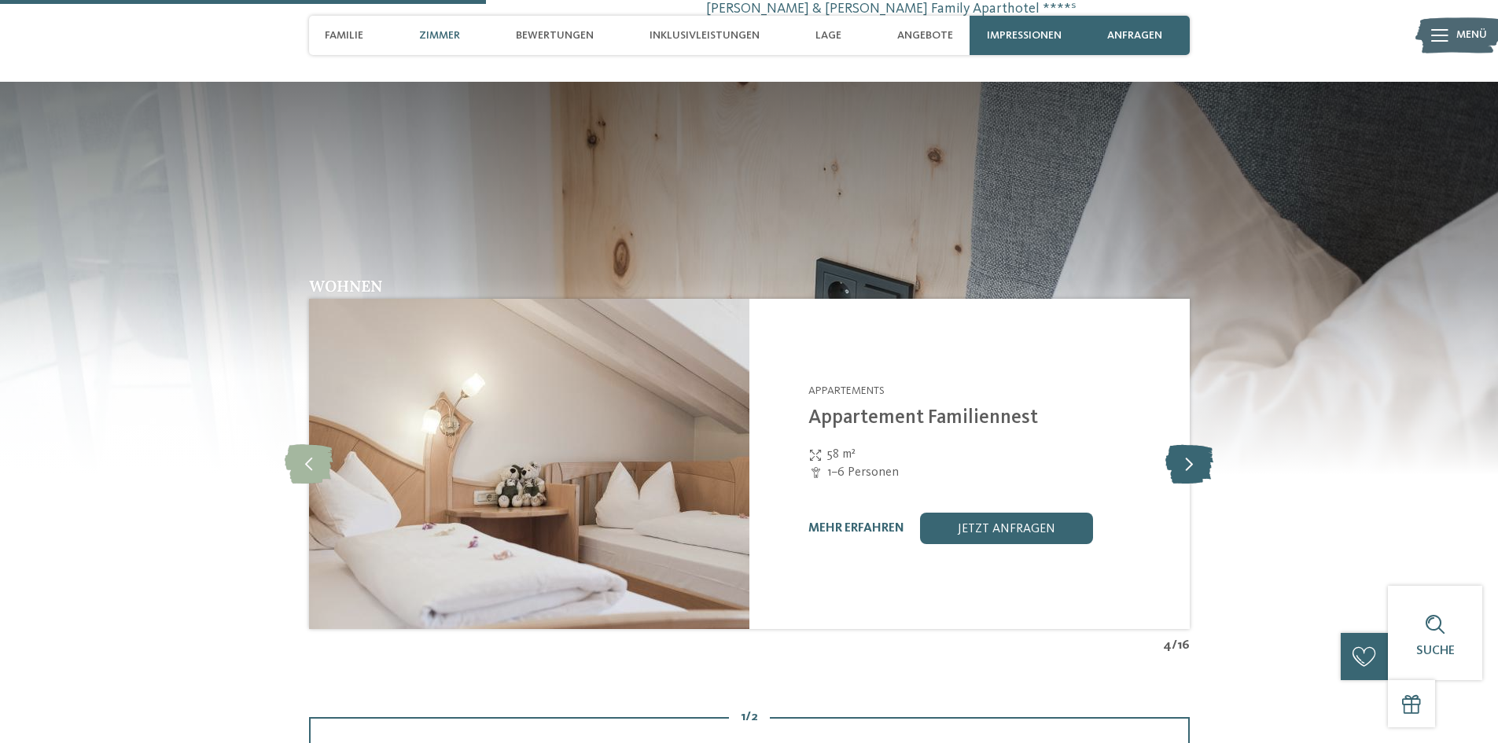
click at [1195, 444] on icon at bounding box center [1189, 463] width 48 height 39
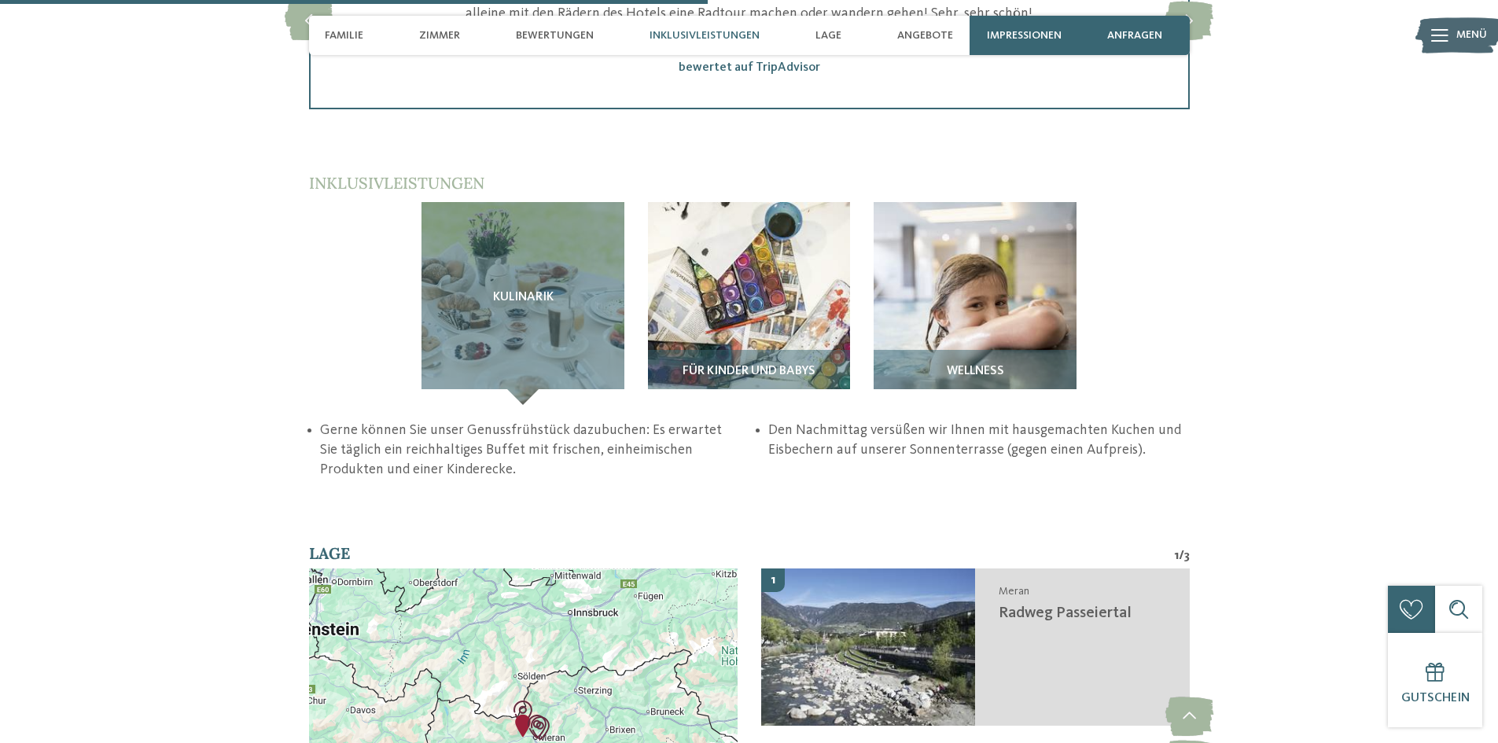
scroll to position [2594, 0]
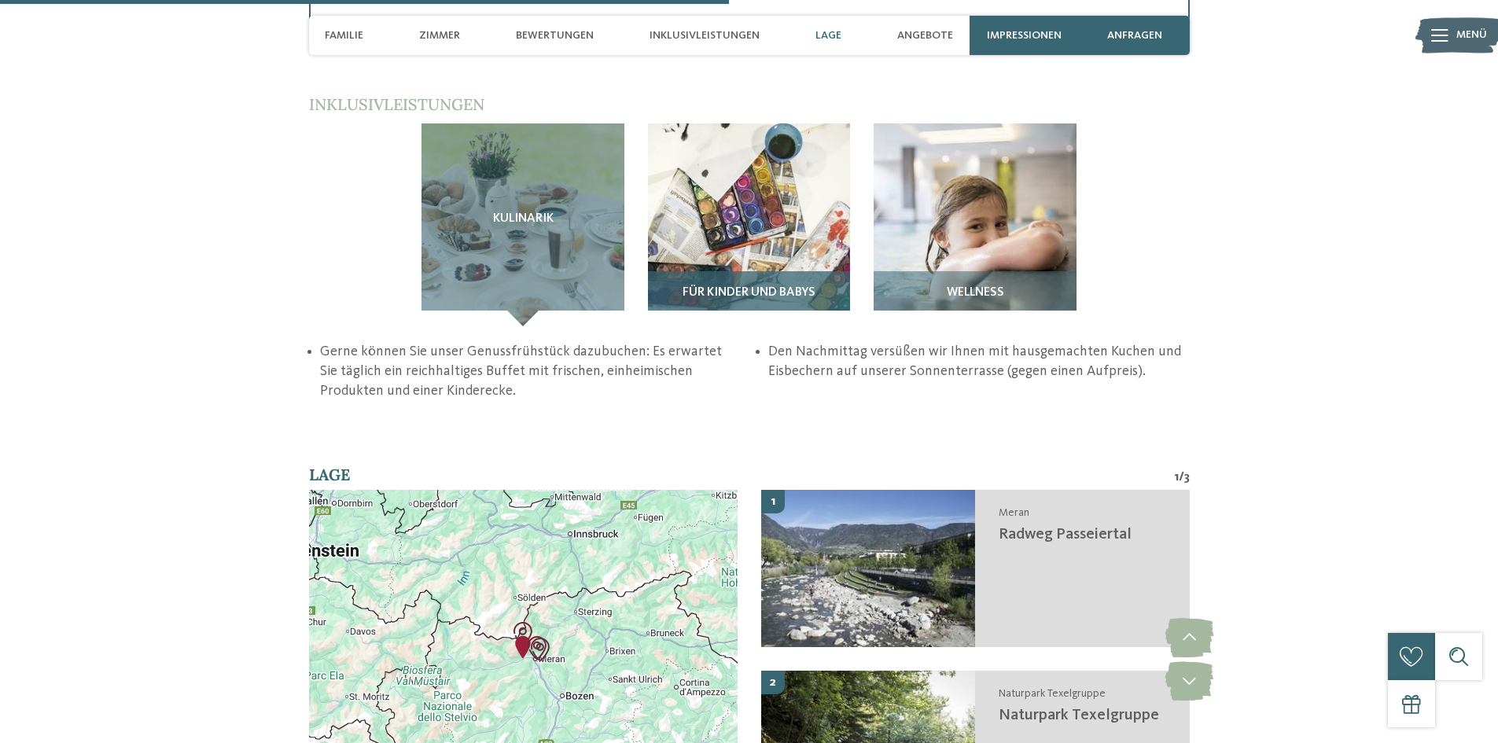
click at [752, 271] on div "Für Kinder und Babys" at bounding box center [749, 298] width 203 height 55
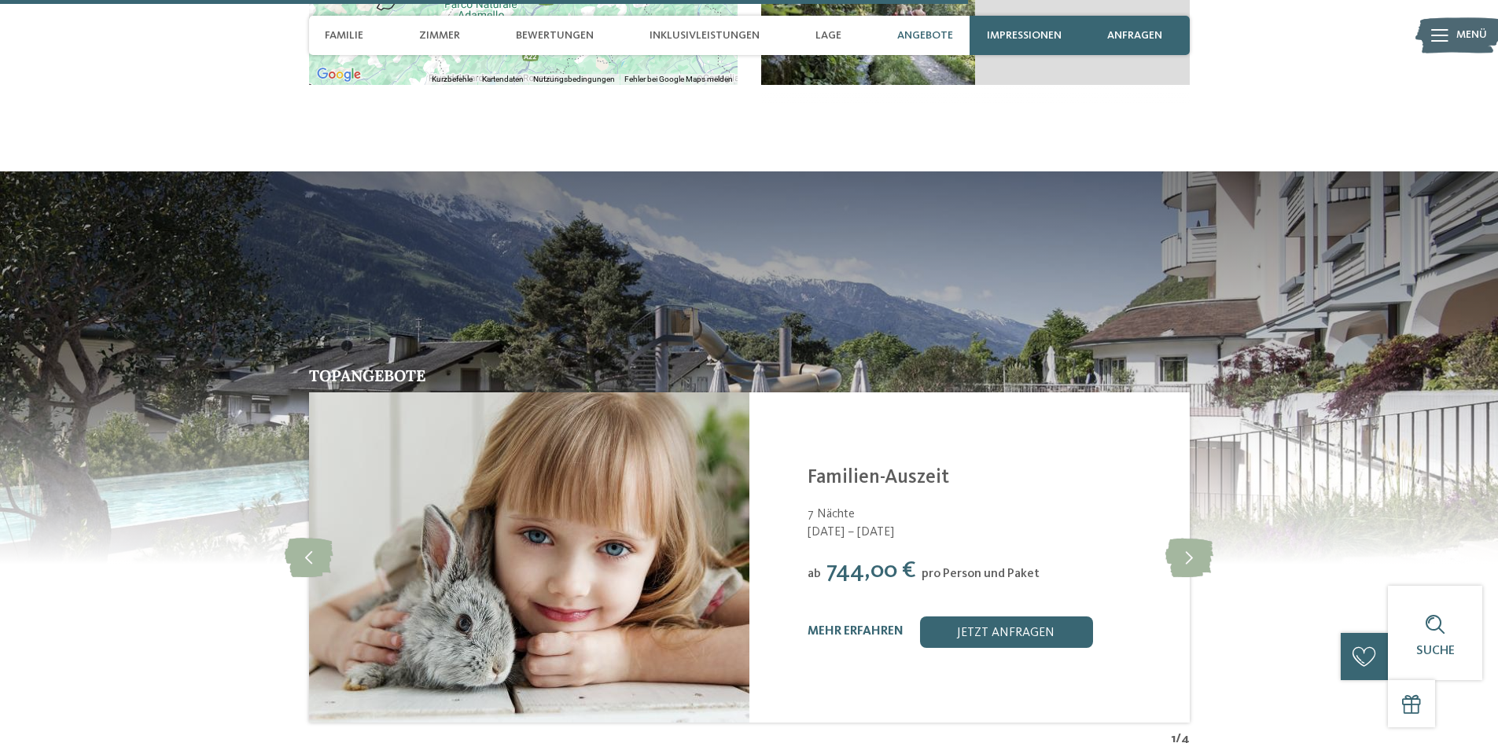
scroll to position [3459, 0]
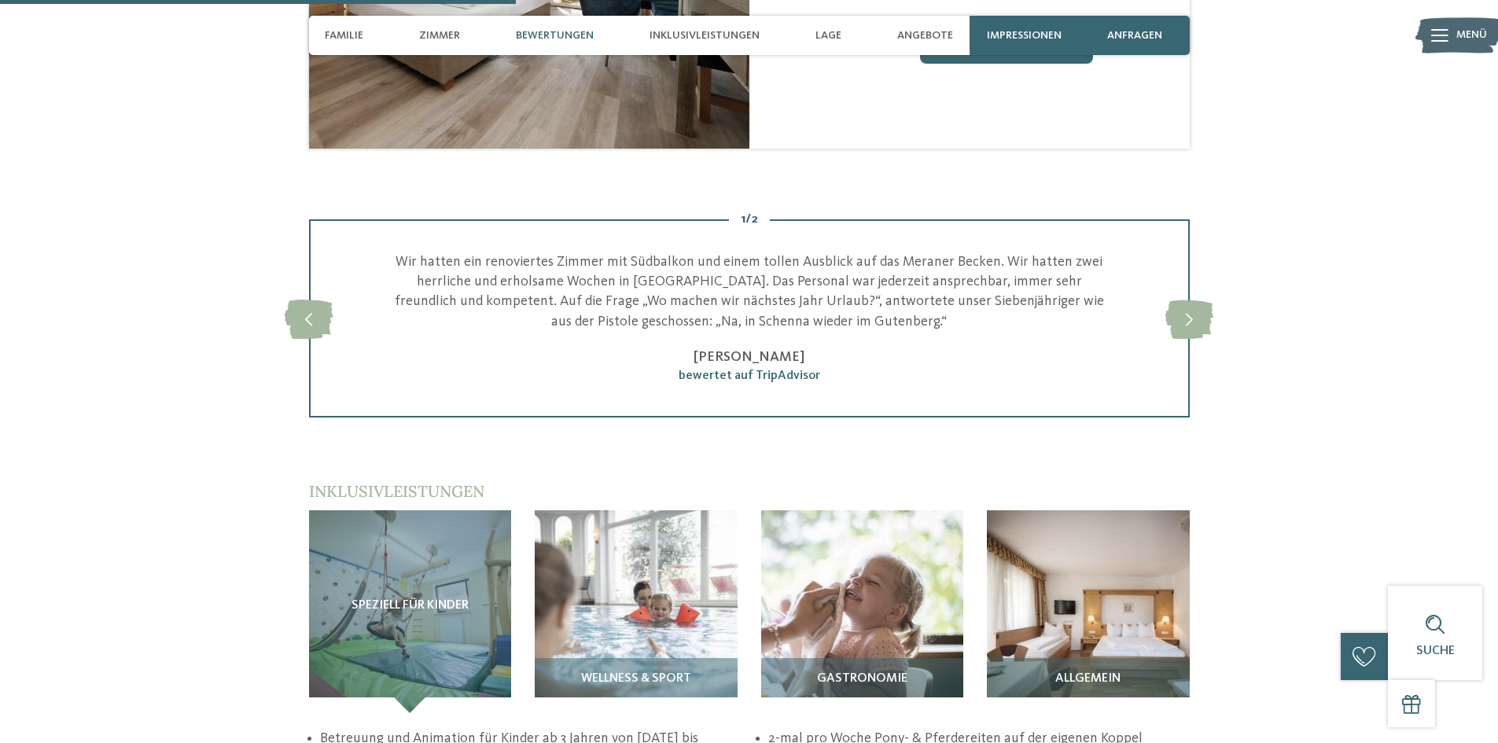
scroll to position [1965, 0]
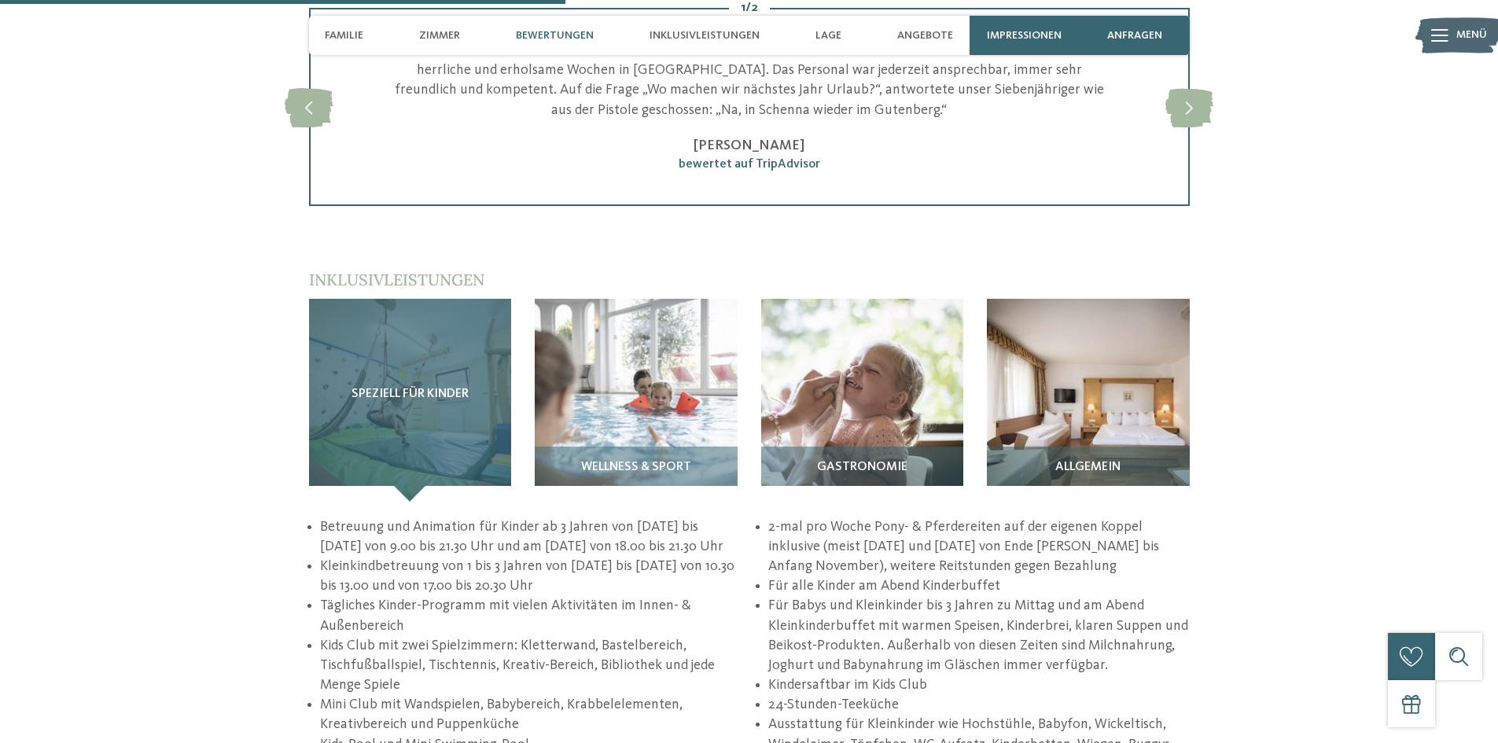
click at [432, 387] on div "Speziell für Kinder" at bounding box center [410, 400] width 203 height 203
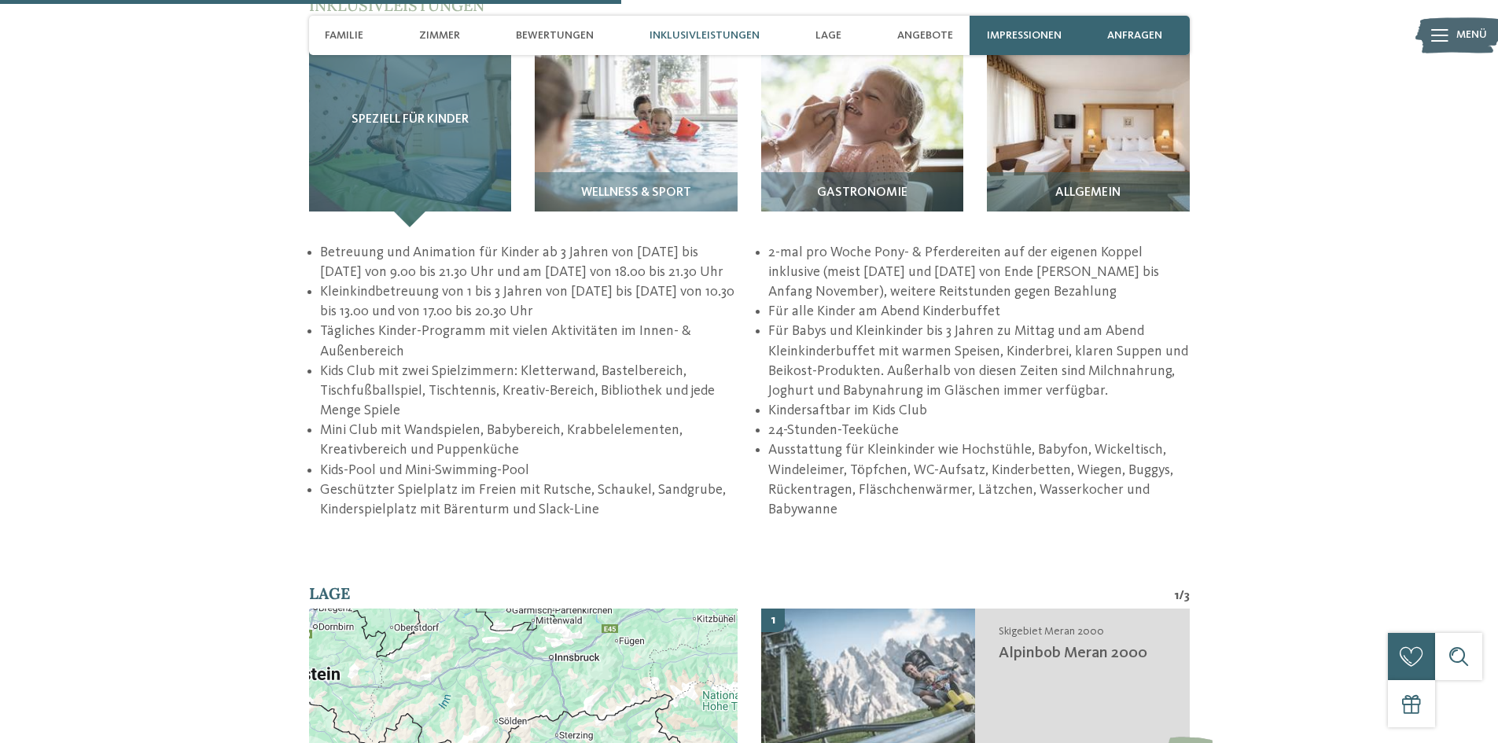
scroll to position [2280, 0]
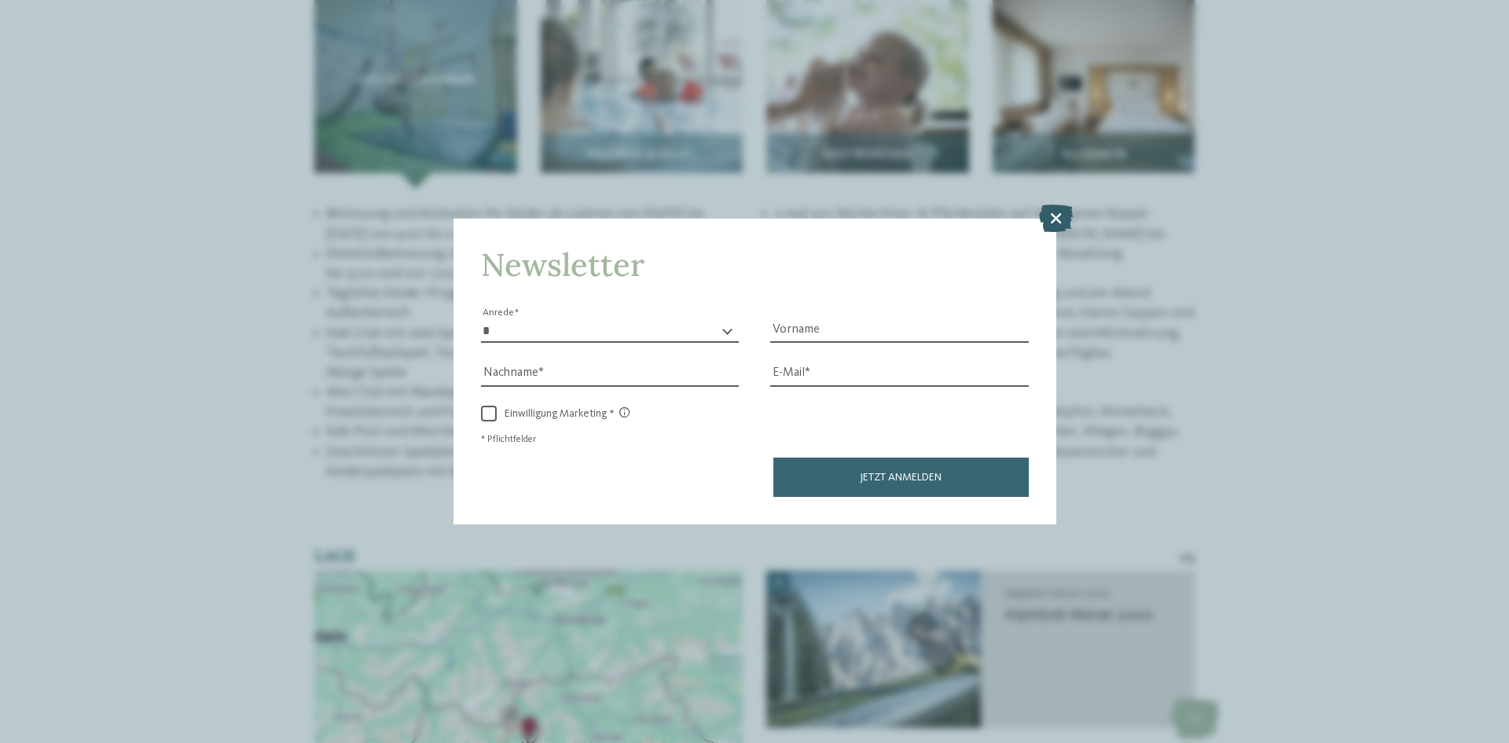
click at [1064, 213] on icon at bounding box center [1056, 218] width 34 height 28
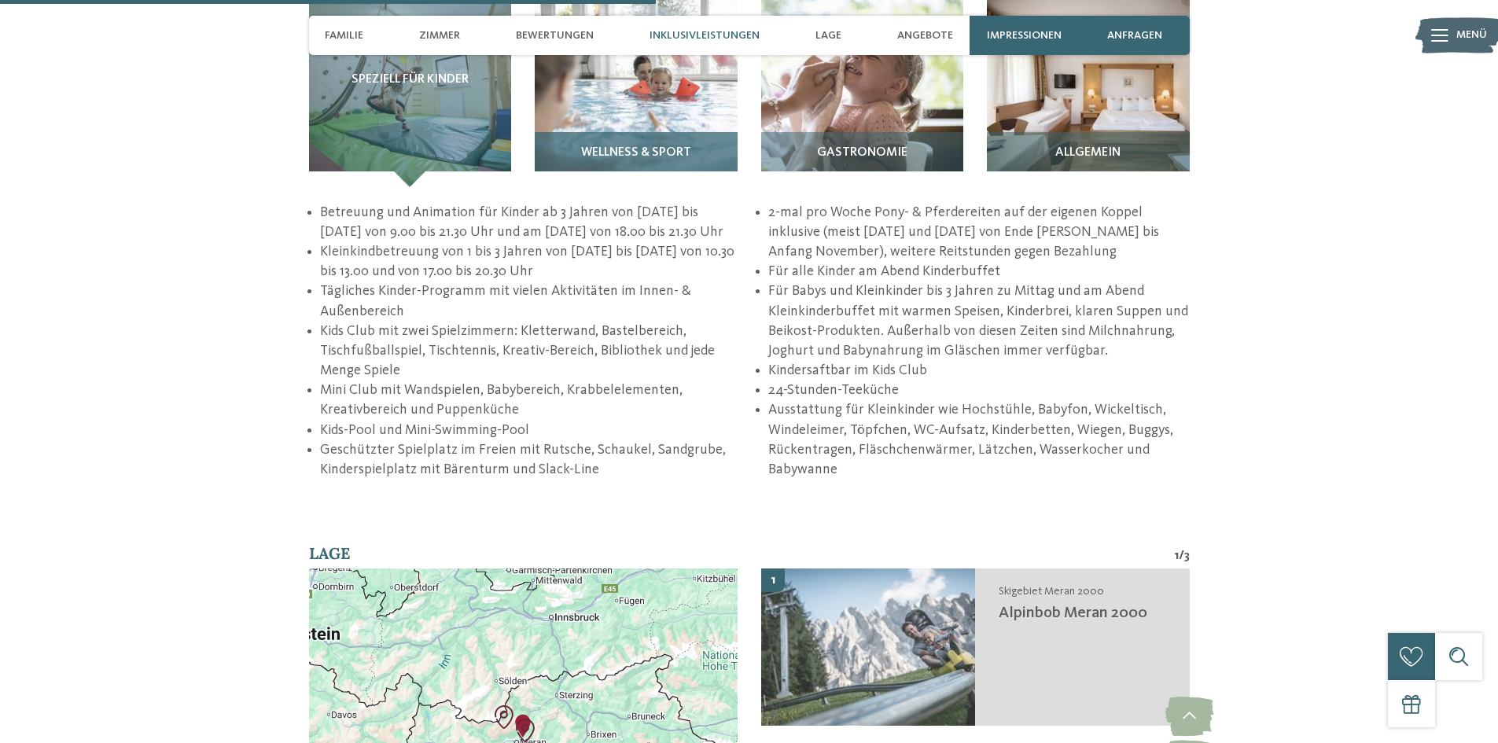
click at [631, 146] on span "Wellness & Sport" at bounding box center [636, 153] width 110 height 14
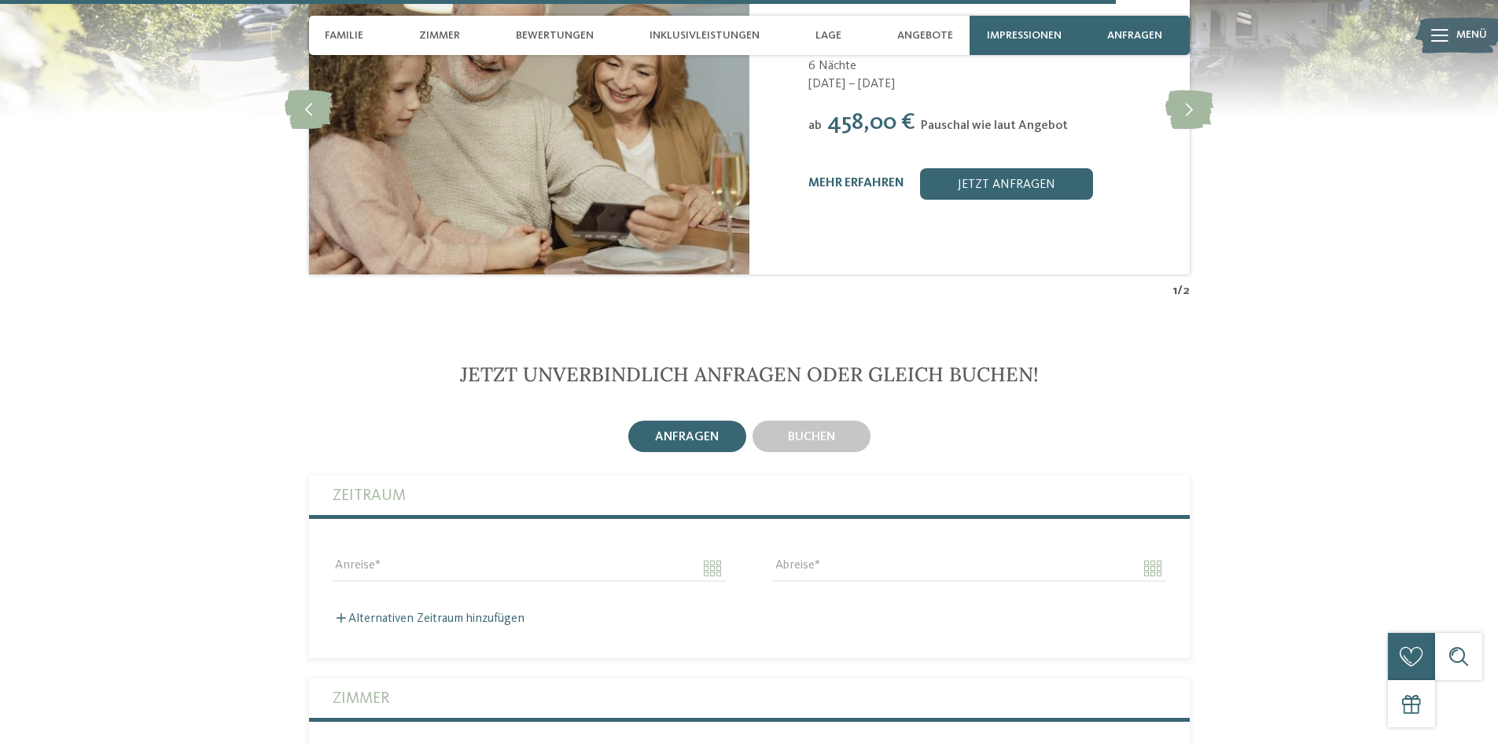
scroll to position [3852, 0]
